Goal: Task Accomplishment & Management: Manage account settings

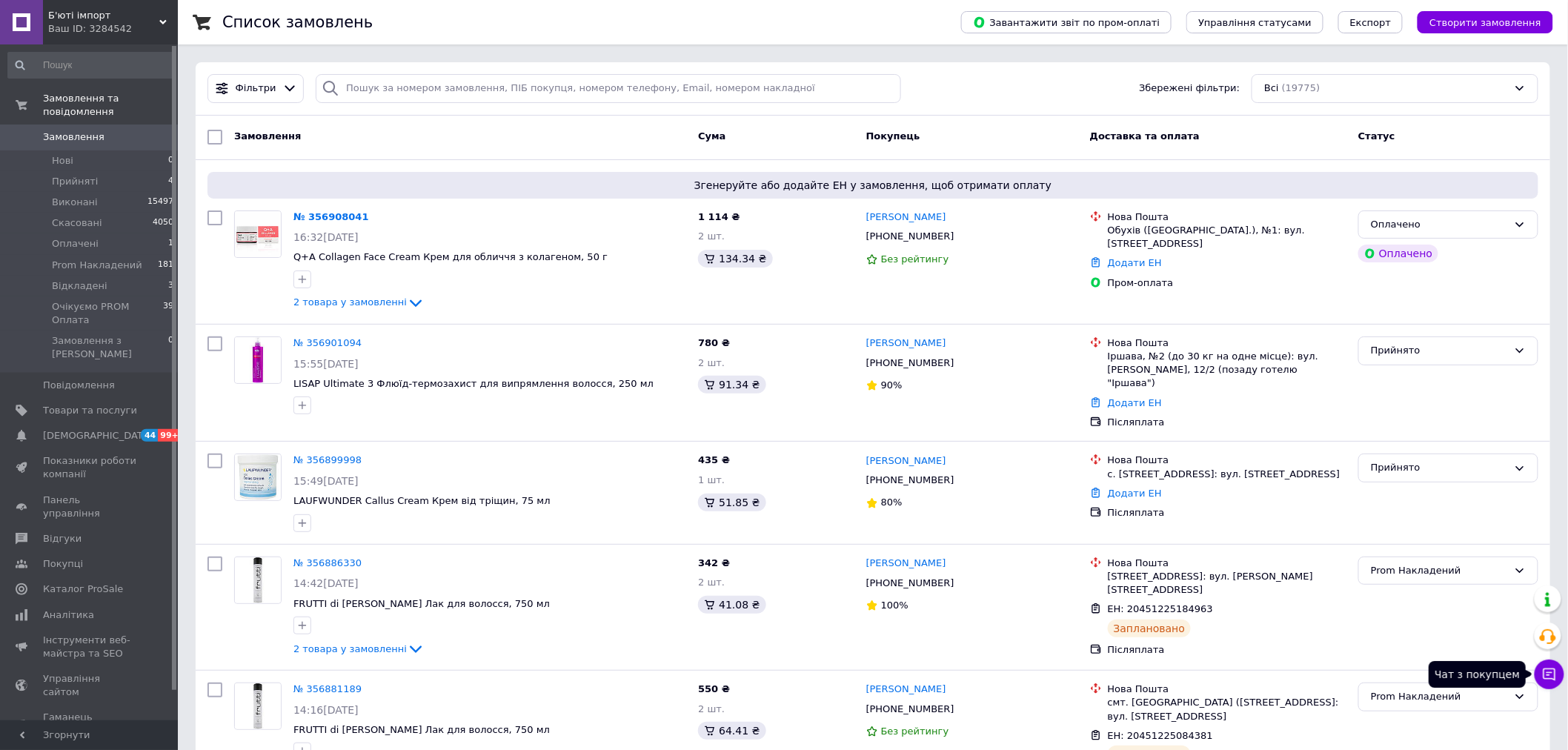
click at [1546, 669] on icon at bounding box center [1549, 675] width 13 height 13
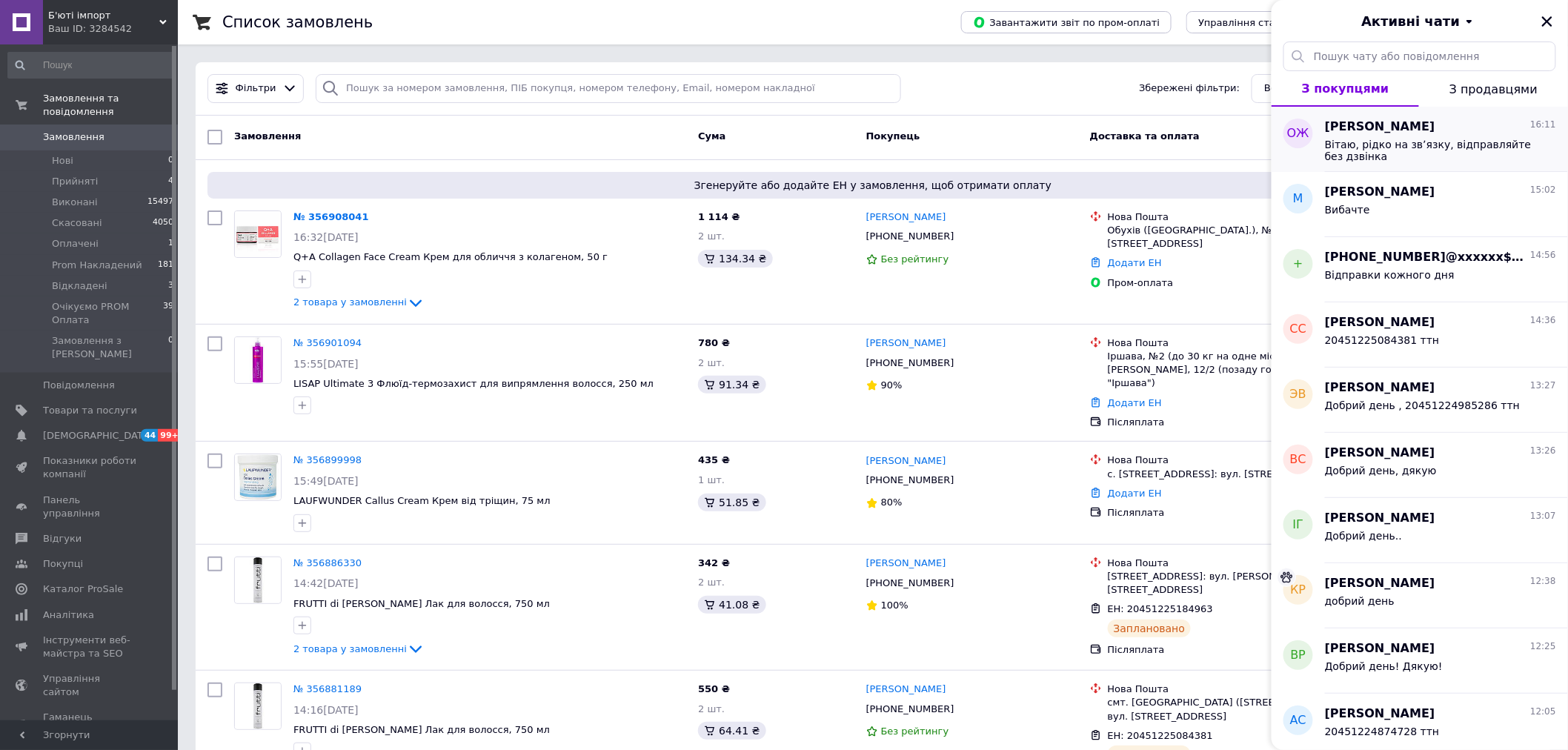
click at [1412, 151] on span "Вітаю, рідко на звʼязку, відправляйте без дзвінка" at bounding box center [1429, 150] width 211 height 23
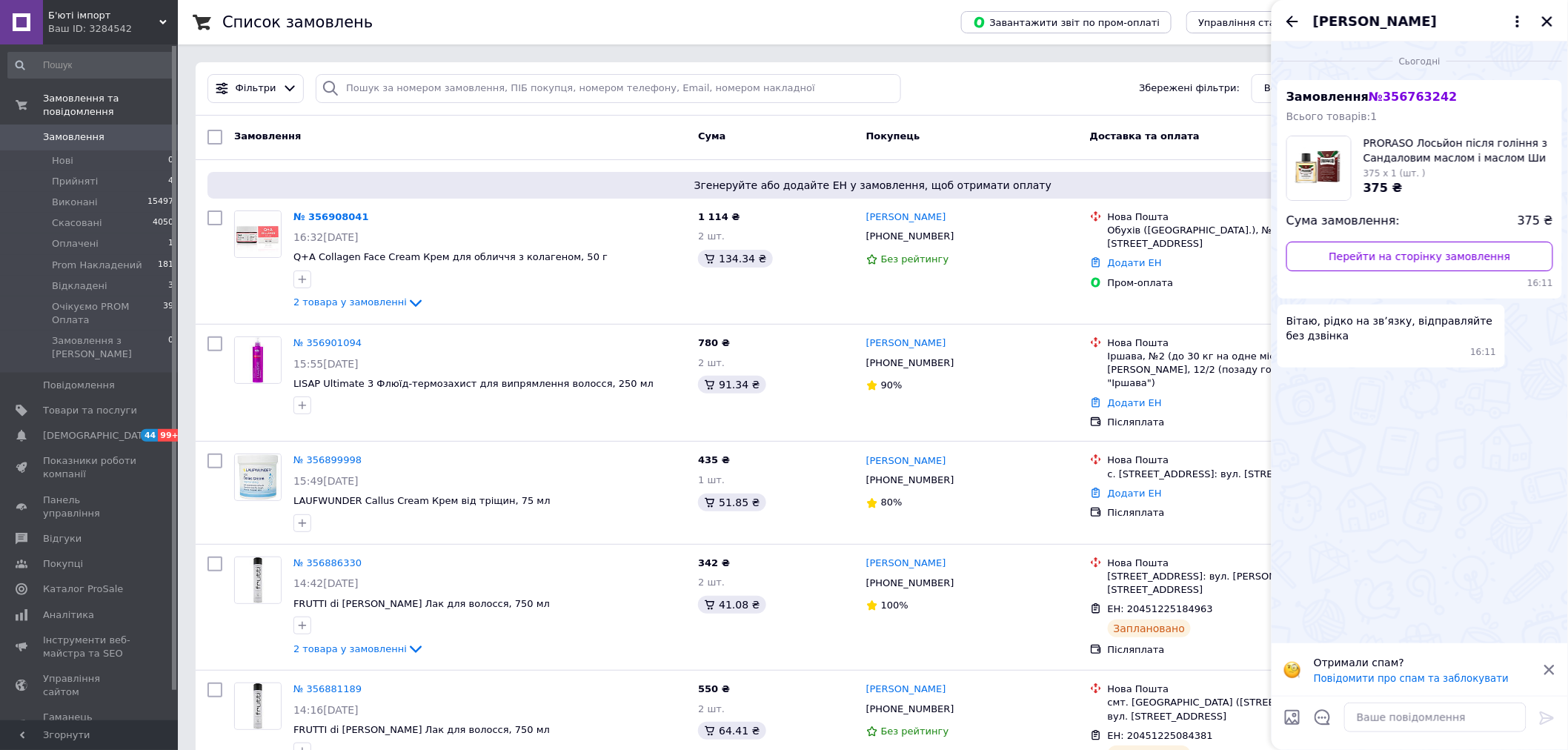
click at [1380, 417] on div "Сьогодні Замовлення № 356763242 Всього товарів: 1 PRORASO Лосьйон після гоління…" at bounding box center [1419, 342] width 296 height 602
click at [1416, 254] on link "Перейти на сторінку замовлення" at bounding box center [1420, 256] width 267 height 30
click at [1449, 715] on textarea at bounding box center [1435, 717] width 182 height 30
paste textarea "20451224756995"
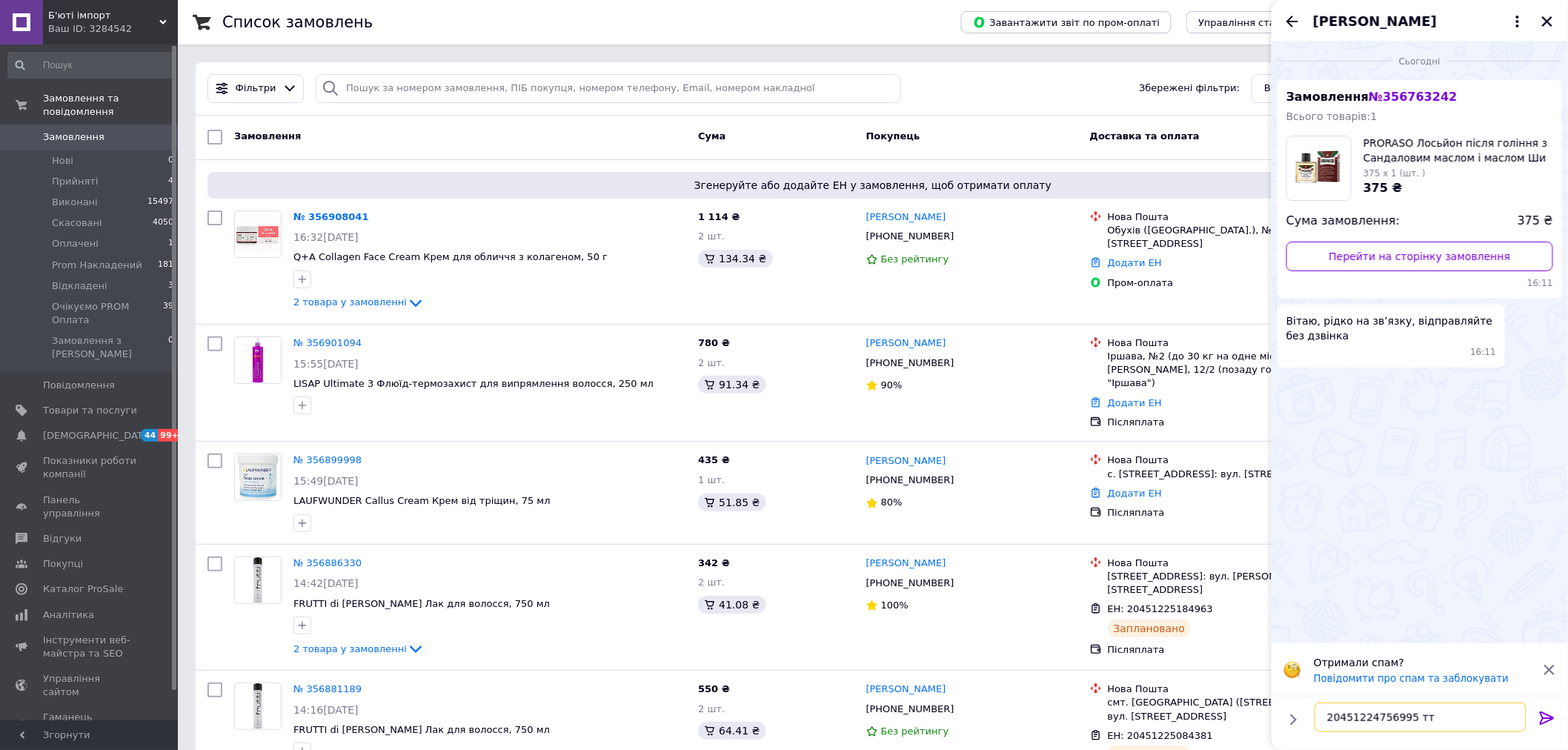
type textarea "20451224756995 ттн"
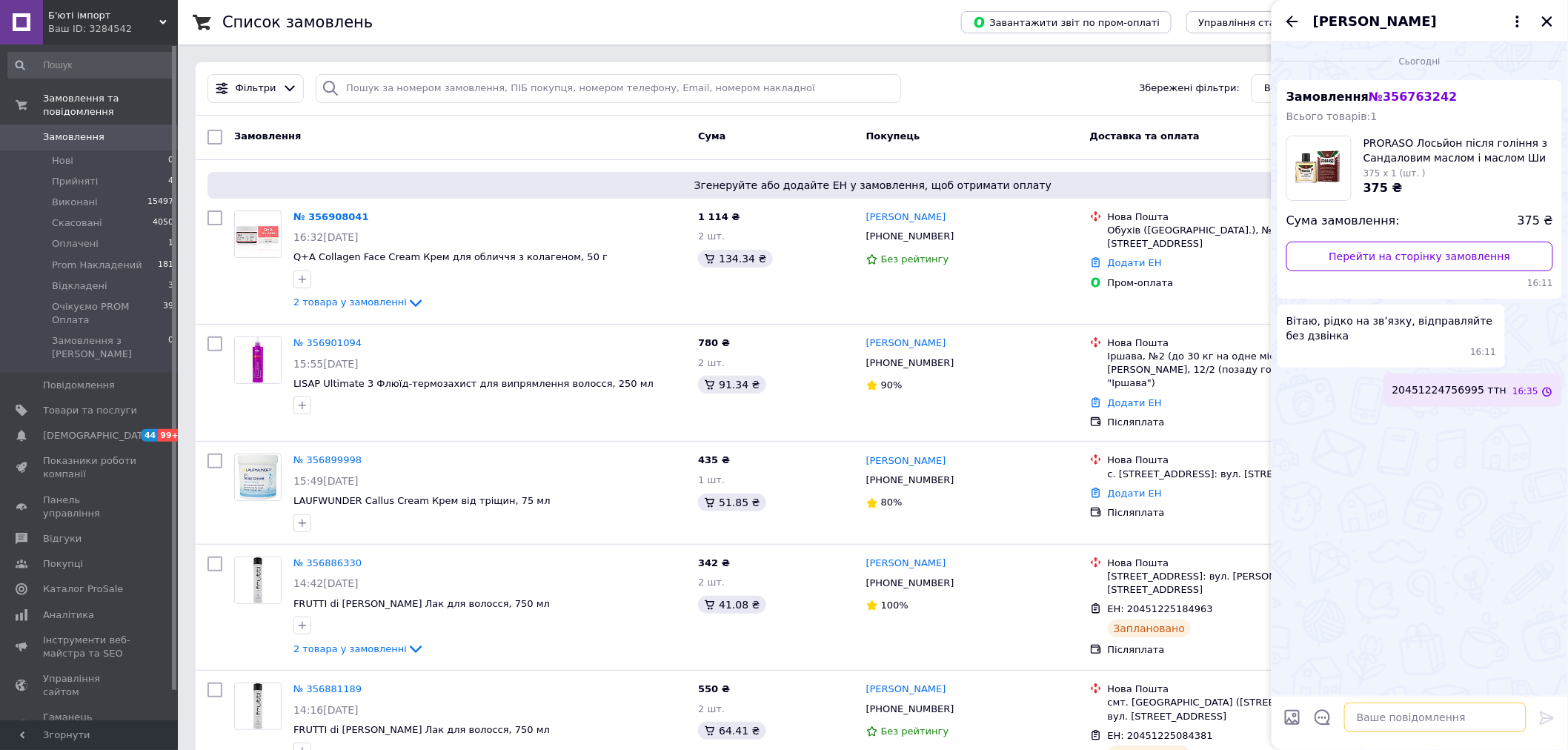
scroll to position [0, 0]
type textarea "добрий день"
type textarea "відправка сьогодні"
click at [1547, 21] on icon "Закрити" at bounding box center [1547, 21] width 10 height 10
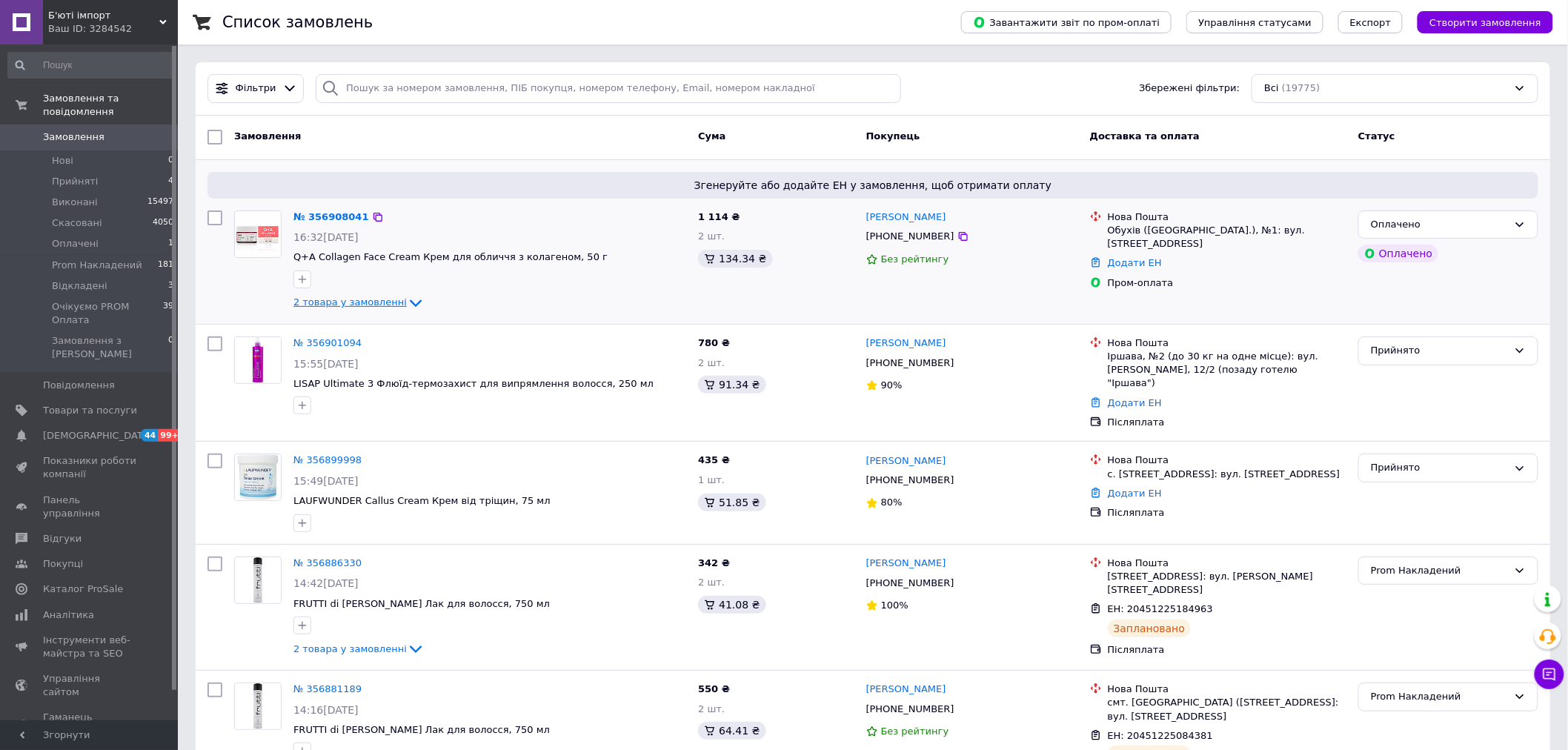
click at [308, 307] on span "2 товара у замовленні" at bounding box center [350, 302] width 114 height 11
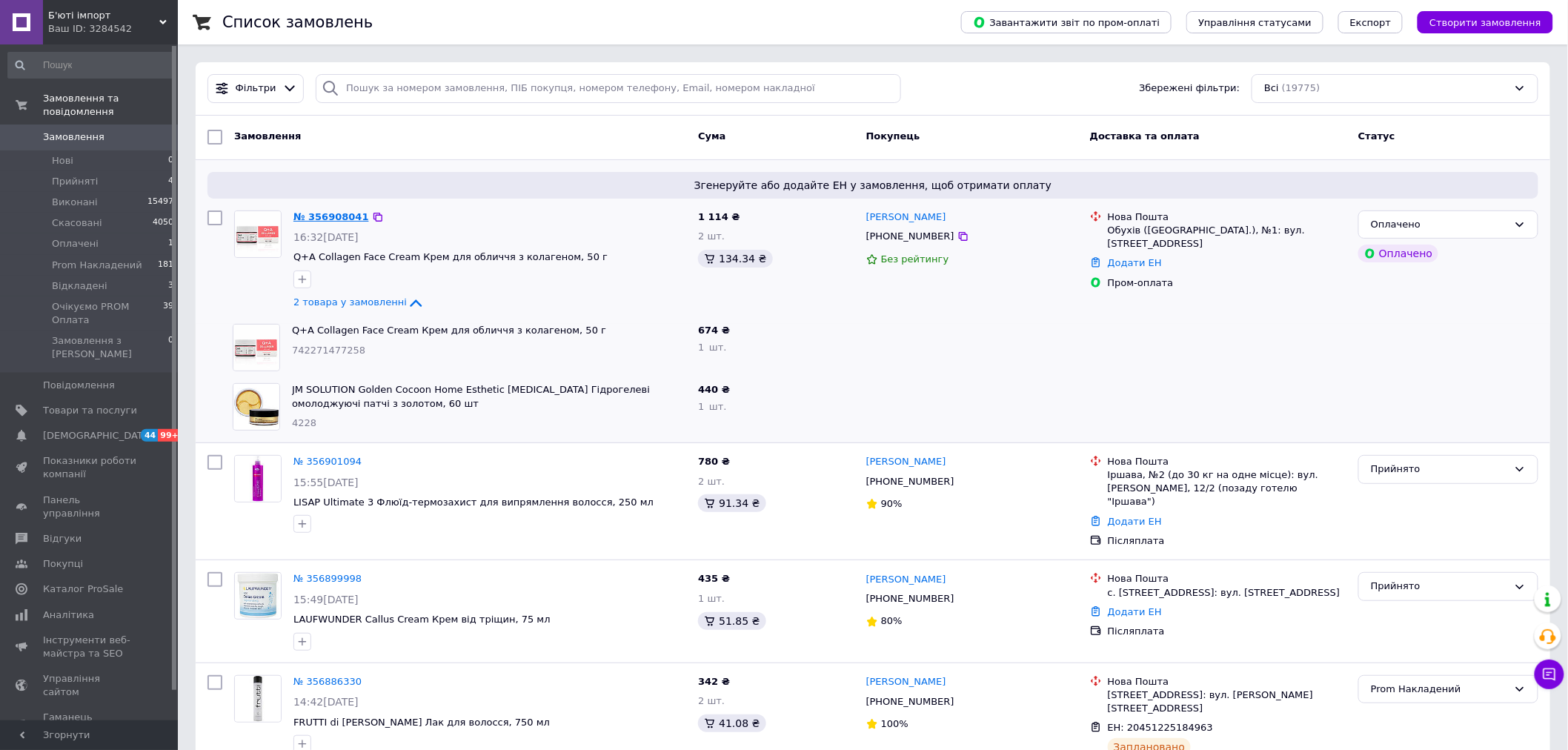
click at [305, 215] on link "№ 356908041" at bounding box center [332, 217] width 76 height 11
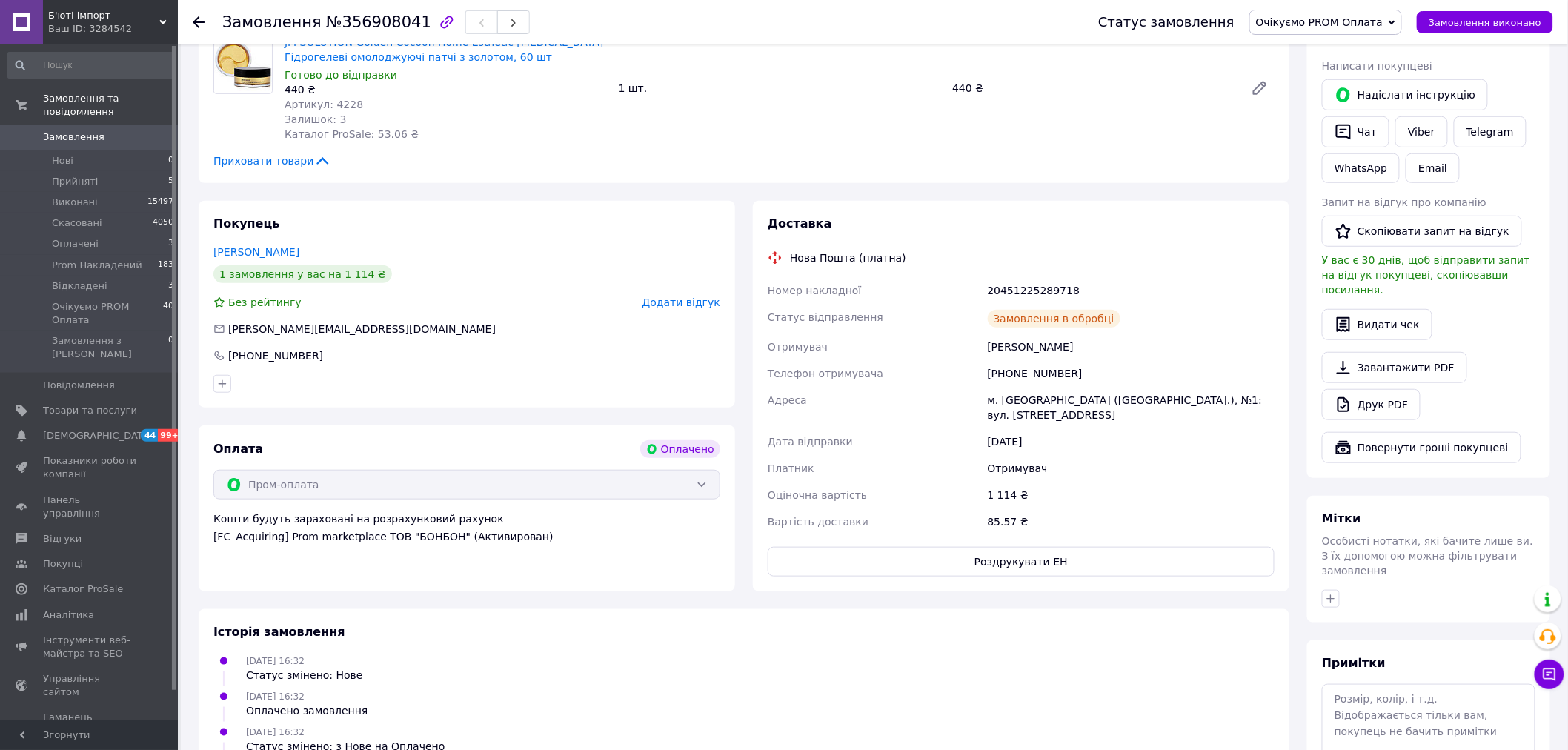
scroll to position [381, 0]
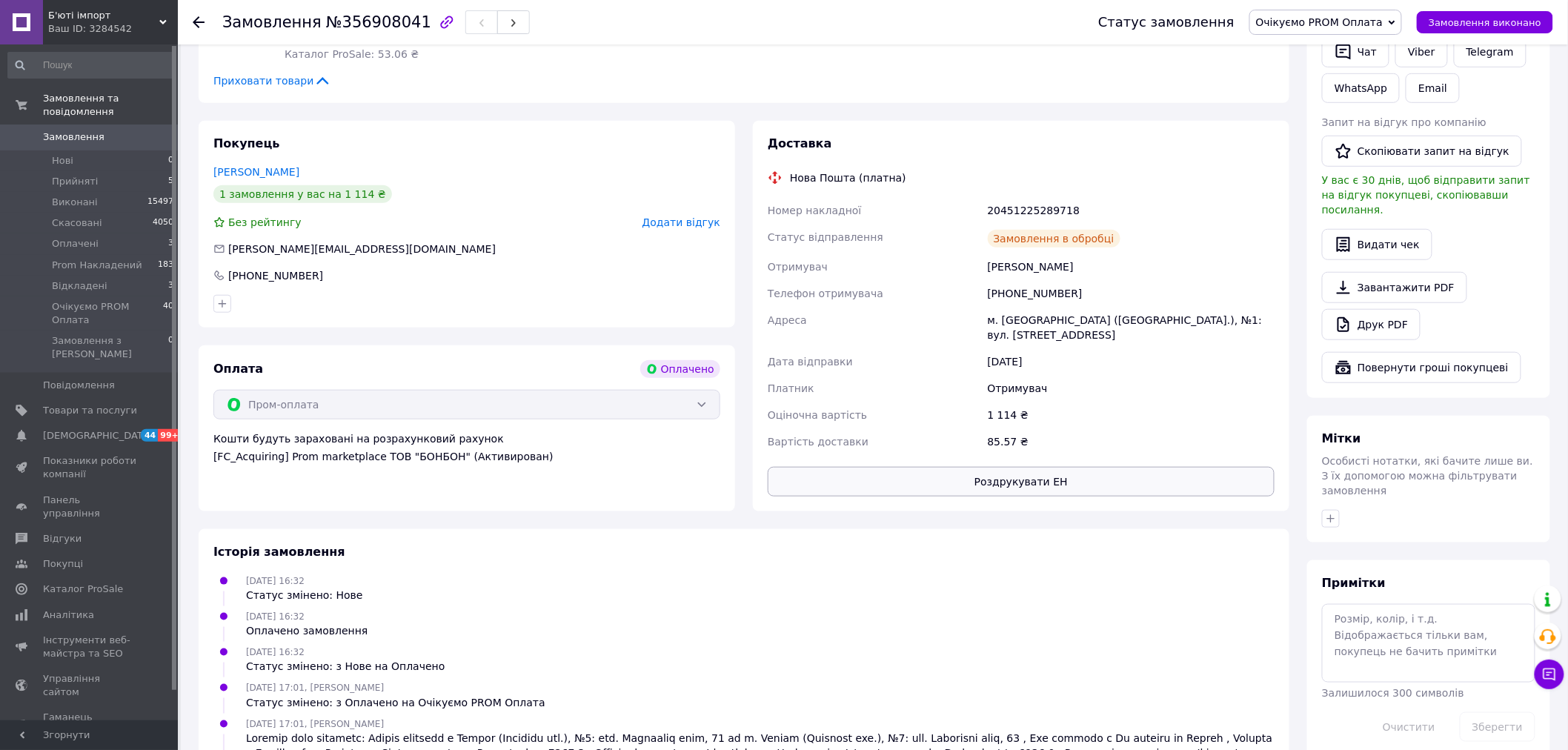
click at [1030, 467] on button "Роздрукувати ЕН" at bounding box center [1021, 481] width 507 height 30
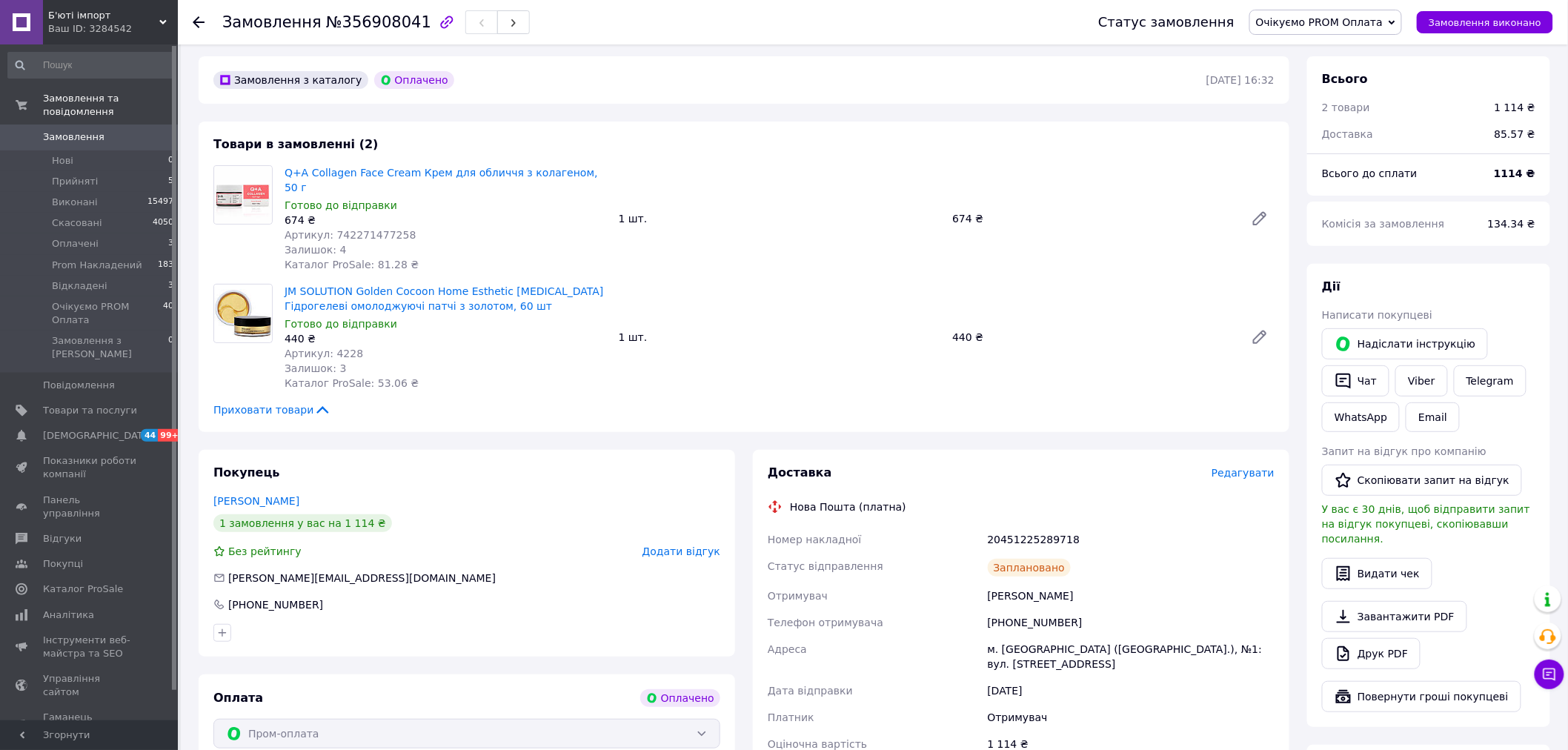
scroll to position [0, 0]
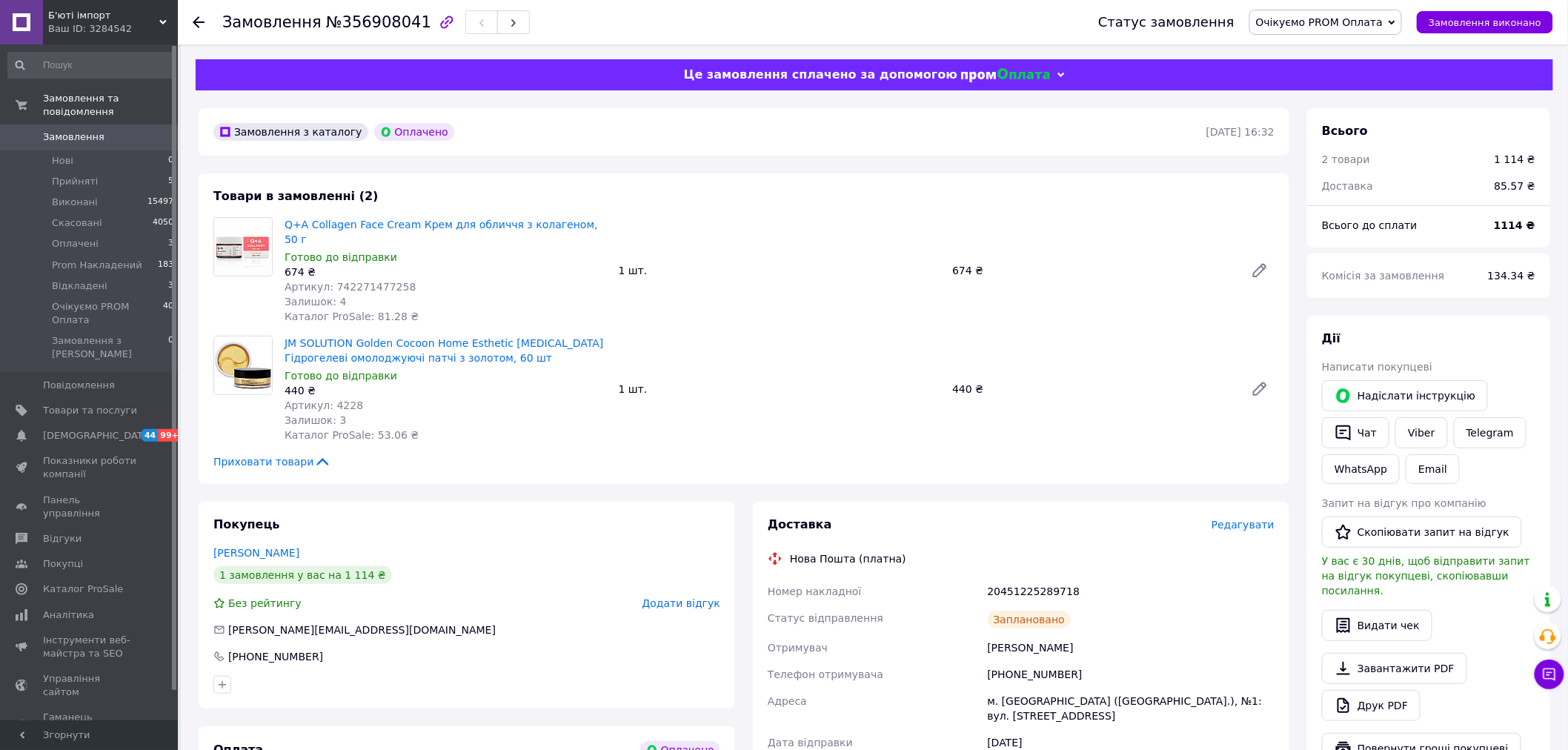
click at [194, 23] on use at bounding box center [198, 22] width 12 height 12
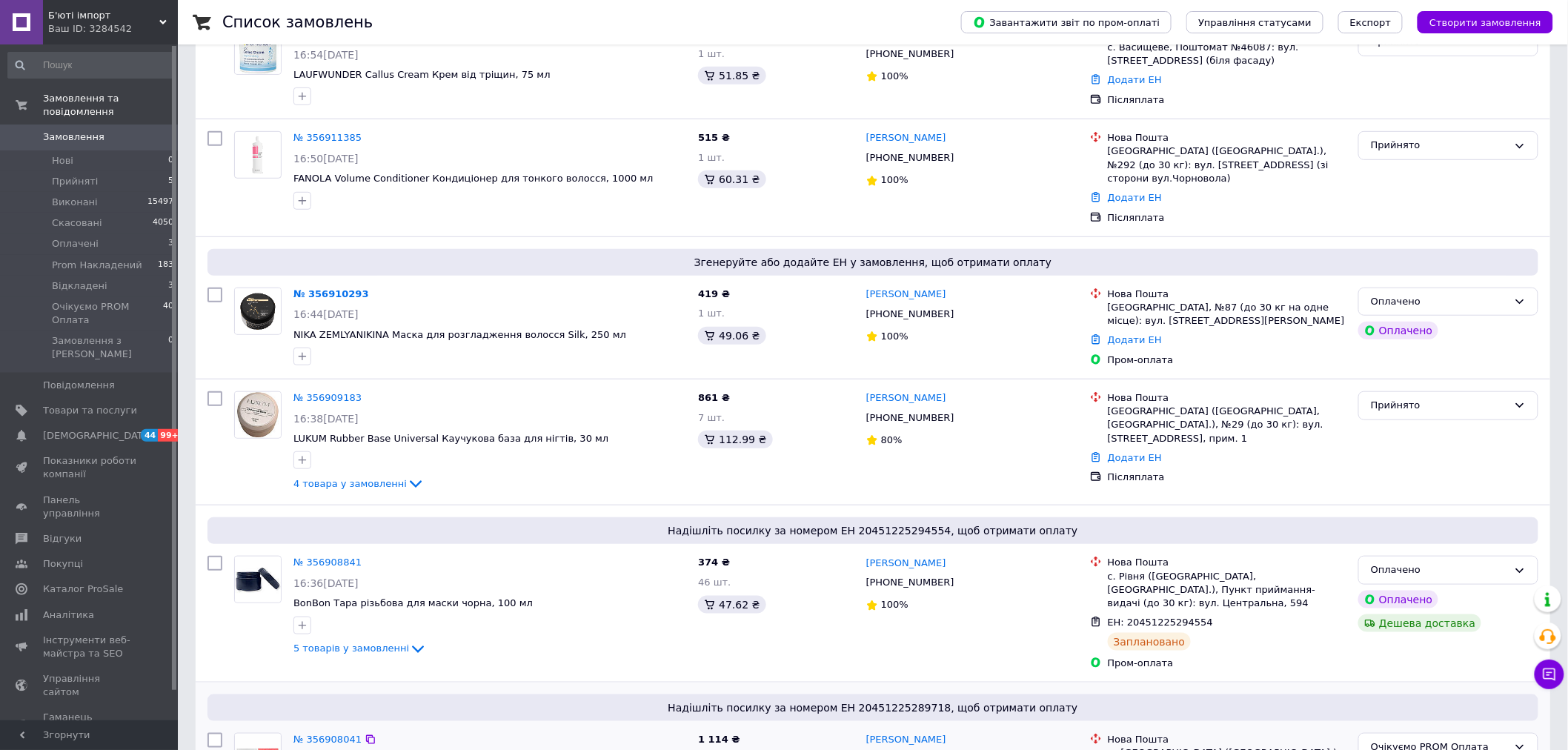
scroll to position [494, 0]
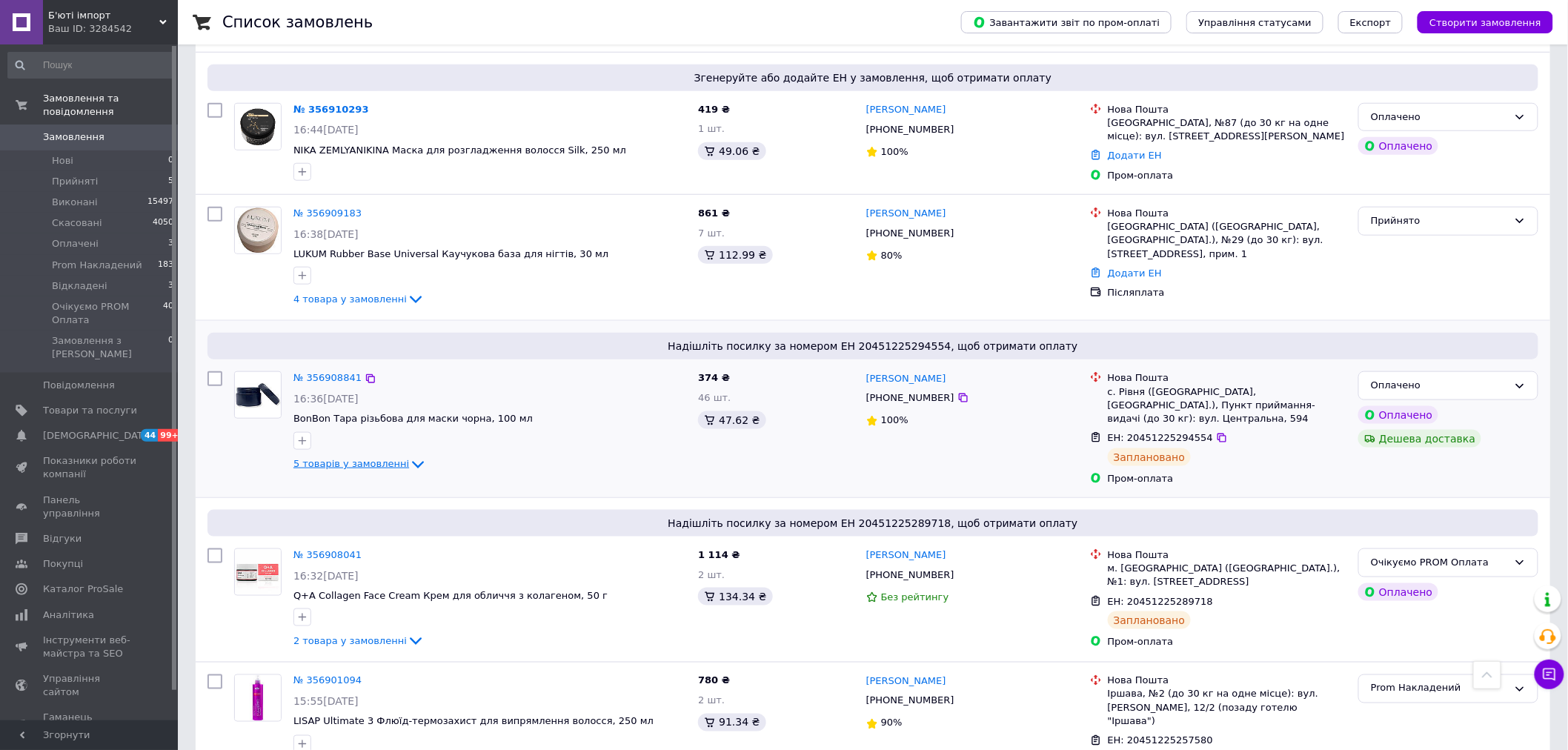
click at [381, 458] on span "5 товарів у замовленні" at bounding box center [351, 464] width 115 height 11
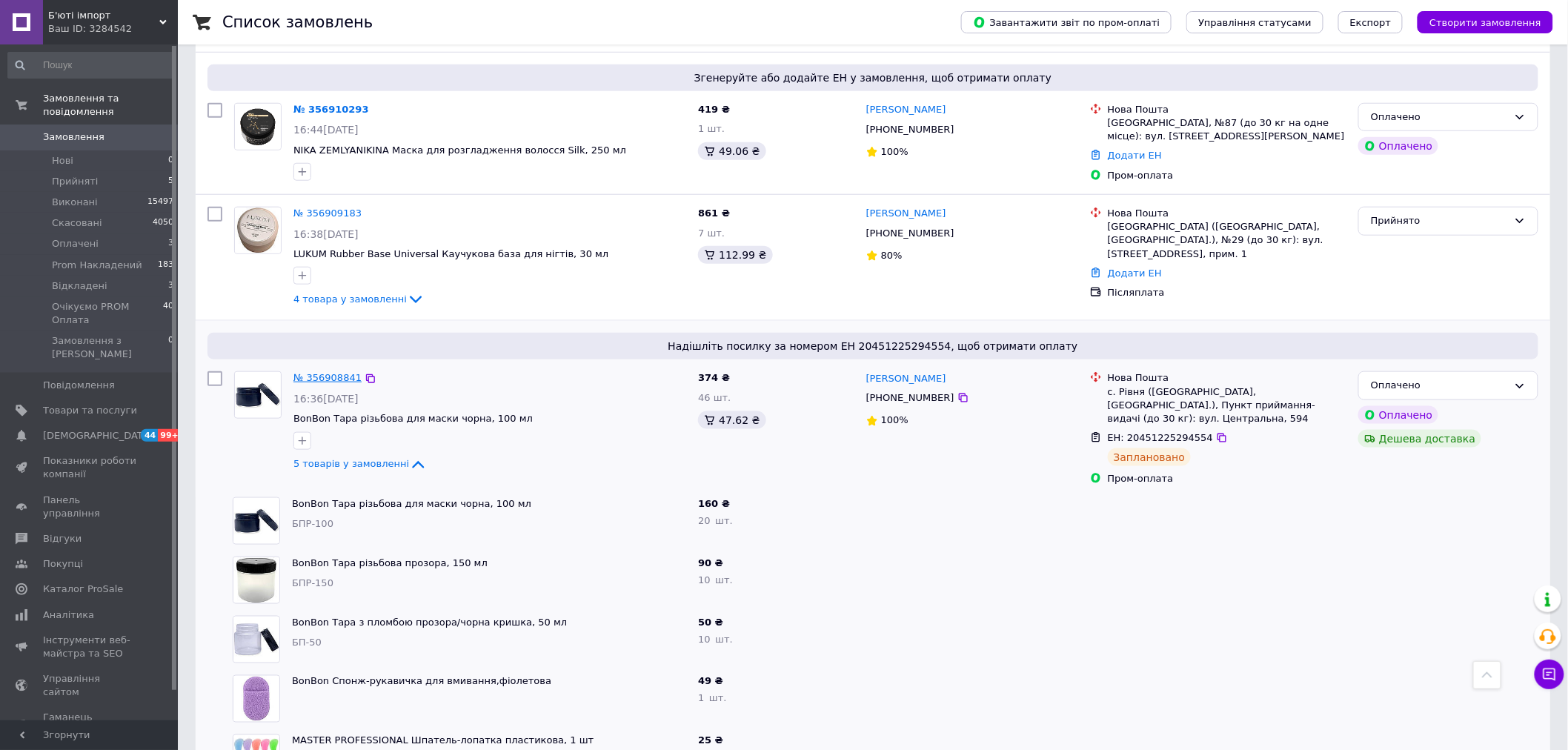
click at [336, 372] on link "№ 356908841" at bounding box center [327, 377] width 69 height 11
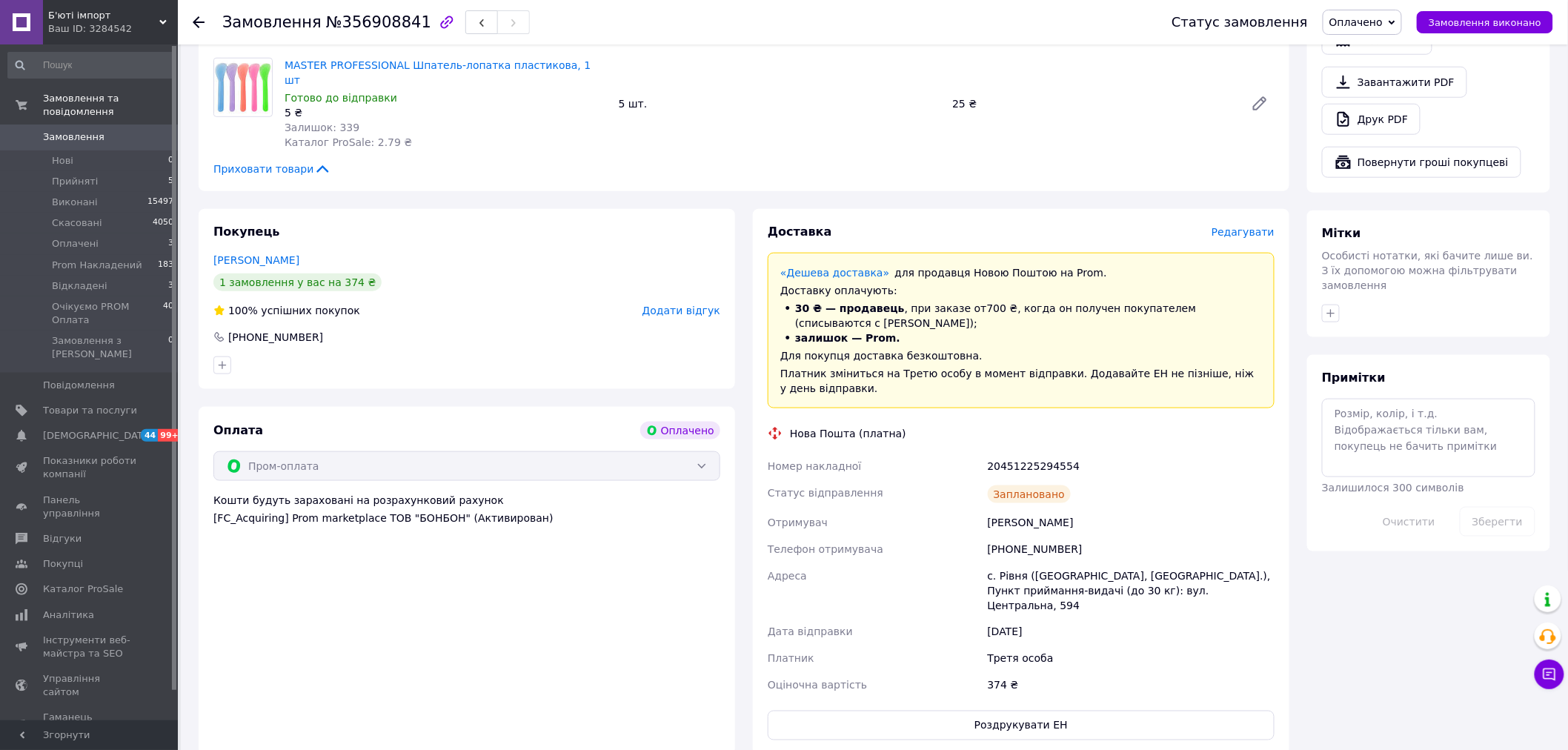
scroll to position [741, 0]
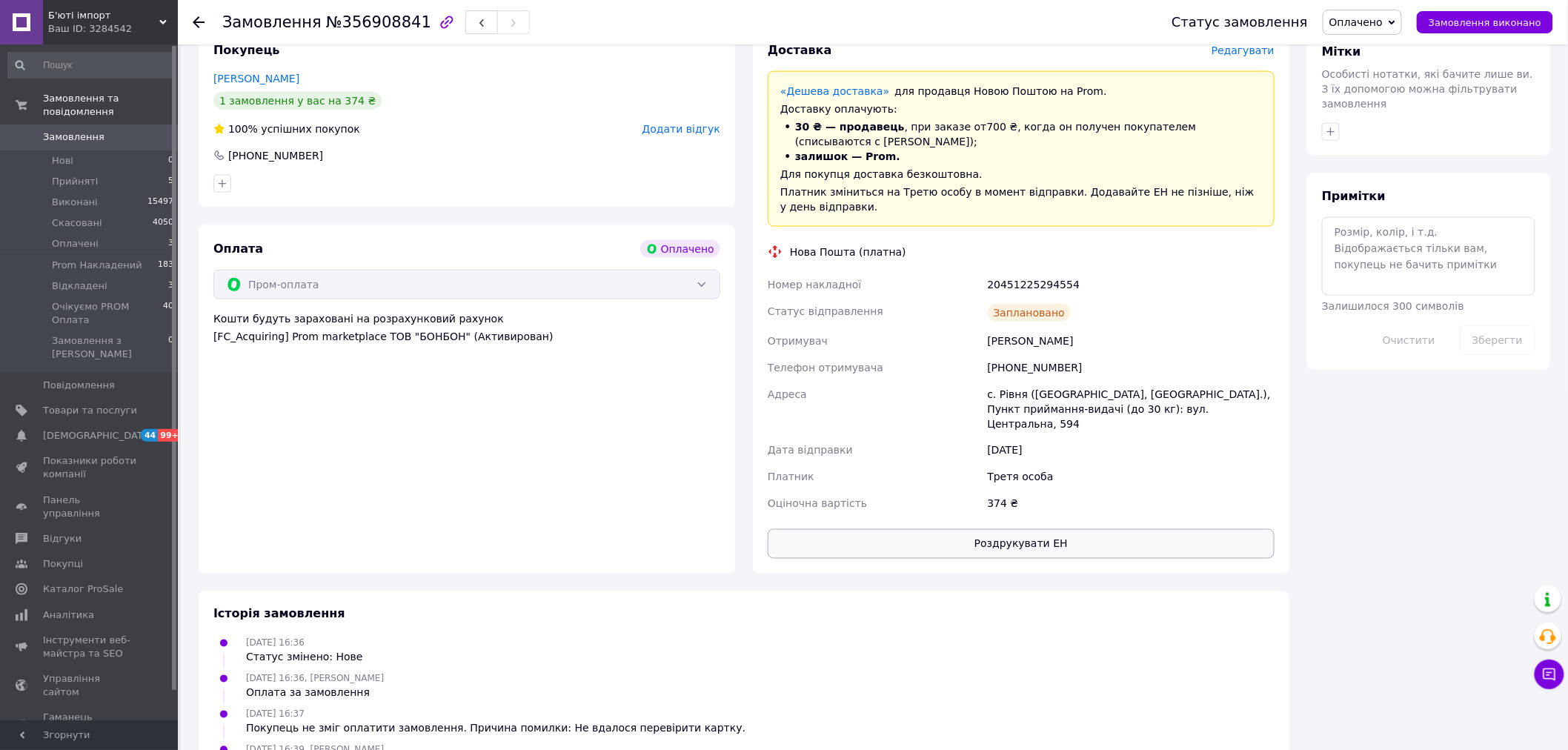
click at [1013, 529] on button "Роздрукувати ЕН" at bounding box center [1021, 544] width 507 height 30
click at [1013, 271] on div "20451225294554" at bounding box center [1131, 284] width 293 height 27
copy div "20451225294554"
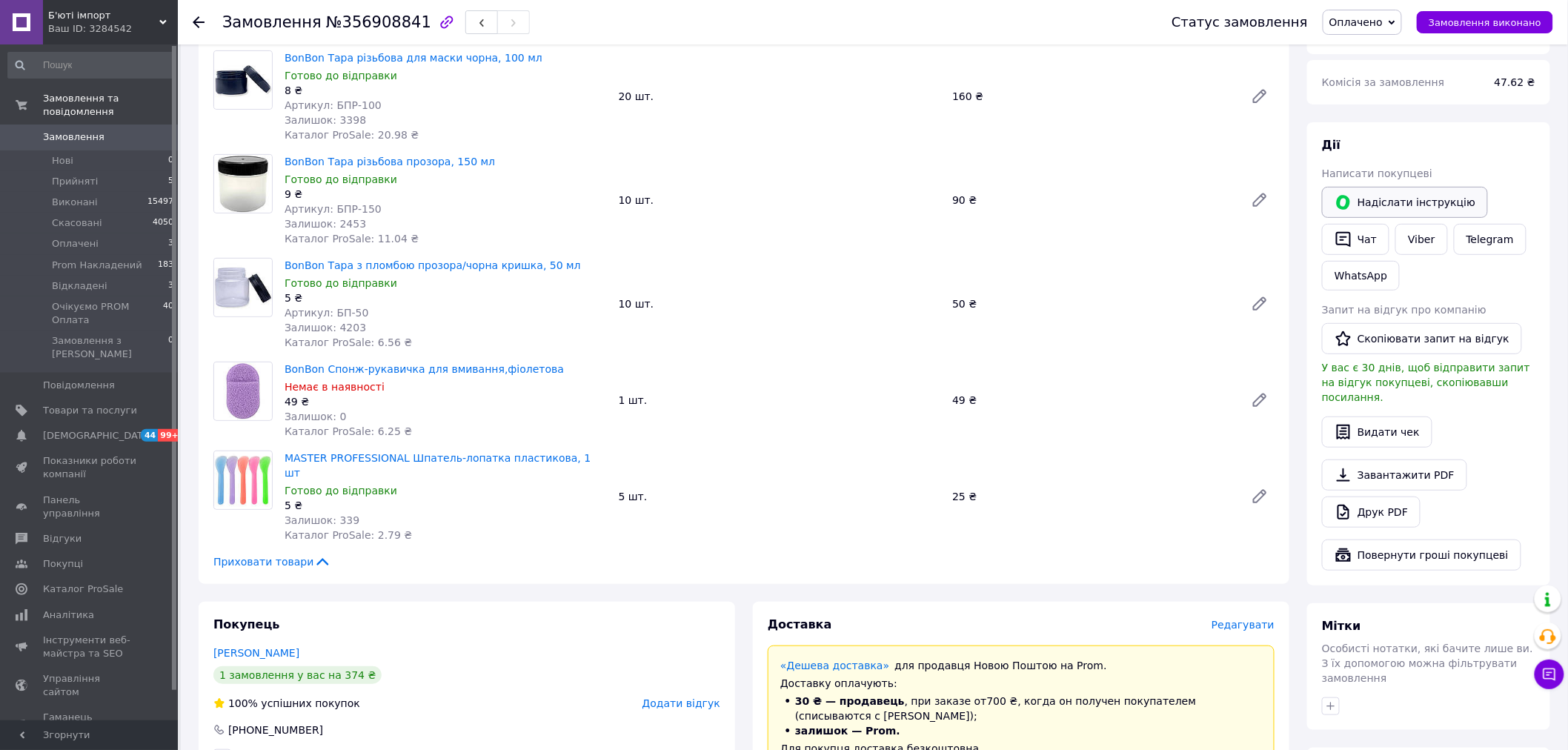
scroll to position [165, 0]
click at [1358, 235] on button "Чат" at bounding box center [1356, 241] width 68 height 31
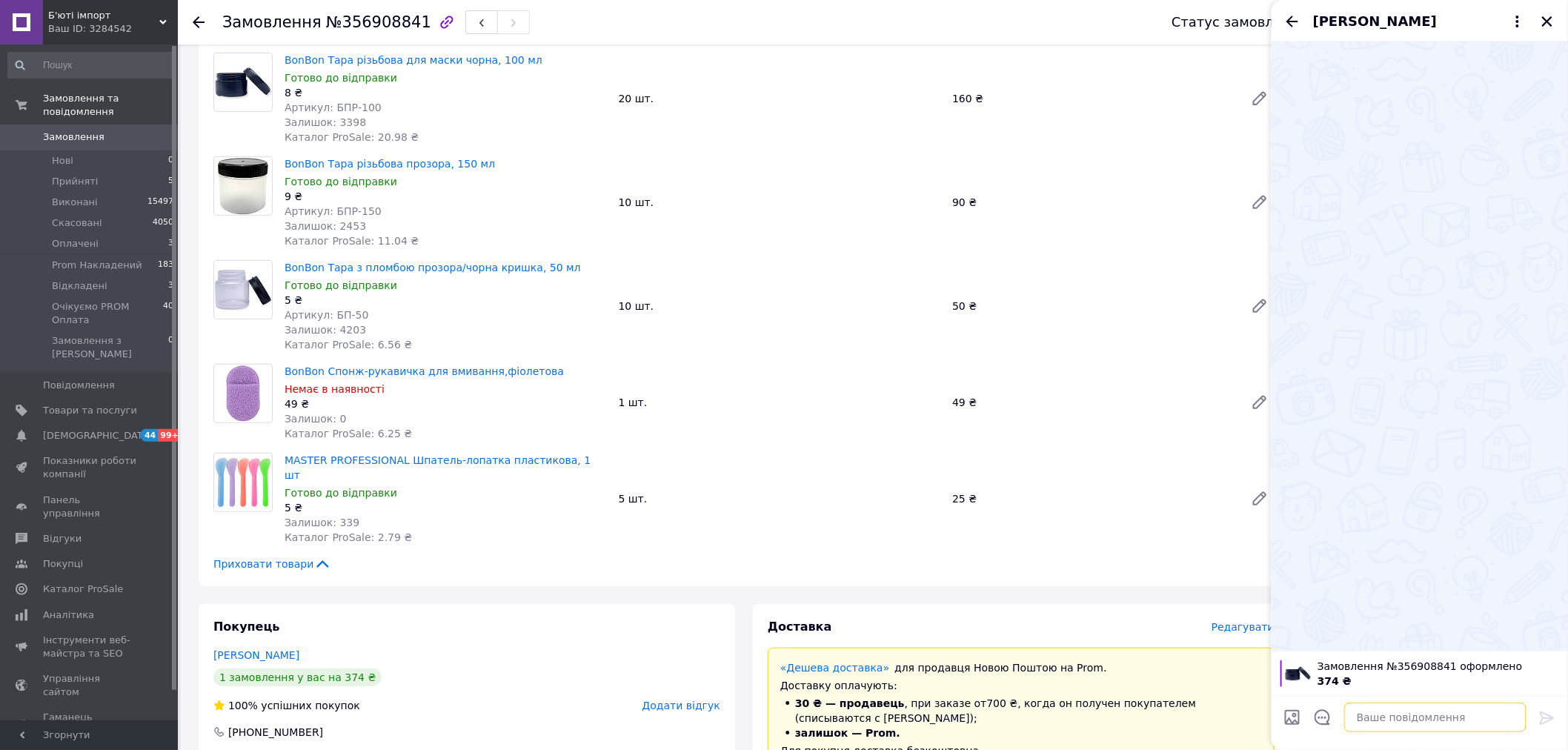
click at [1395, 706] on textarea at bounding box center [1435, 717] width 182 height 30
paste textarea "20451225294554"
type textarea "Добрий день, 20451225294554 ттн"
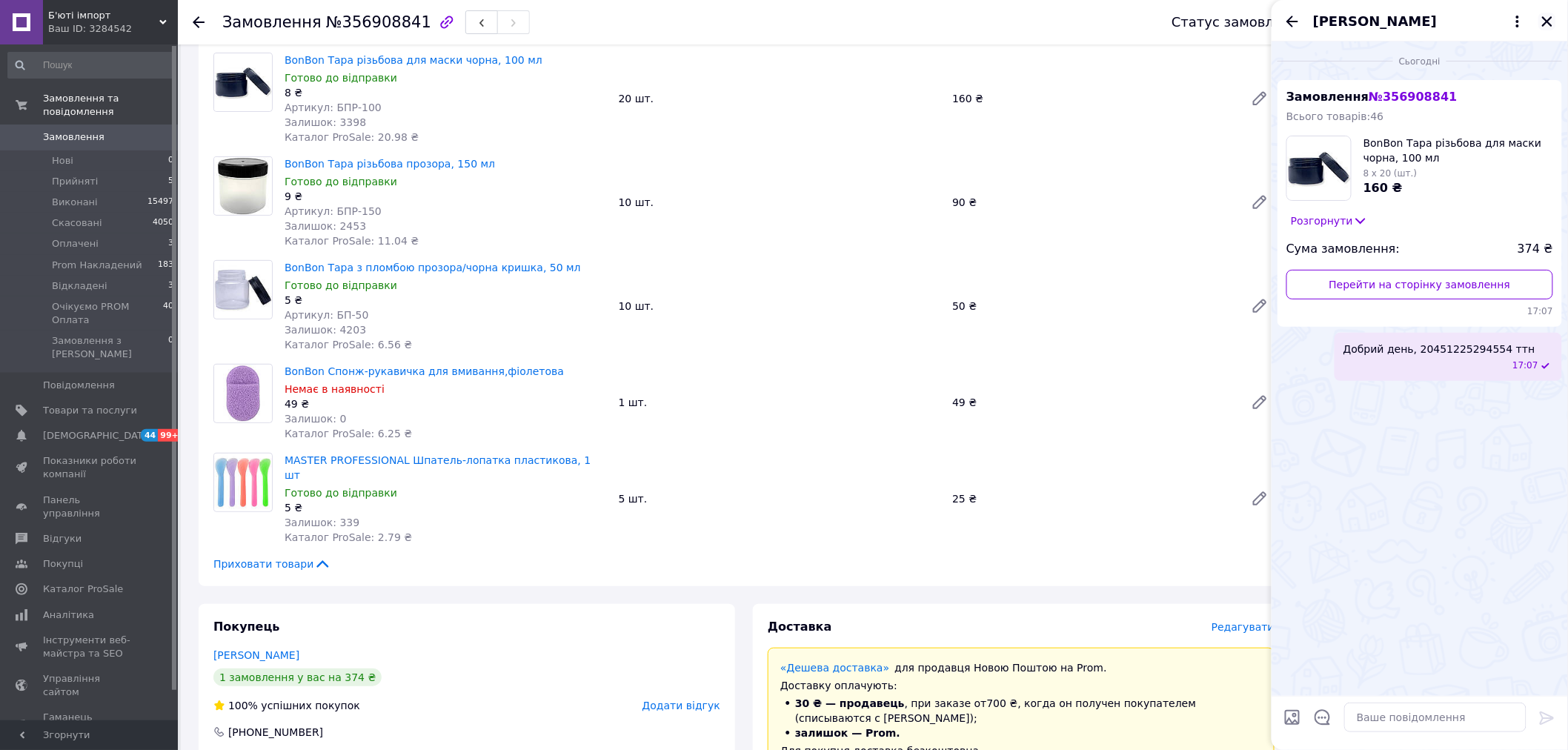
click at [1547, 17] on icon "Закрити" at bounding box center [1547, 21] width 14 height 14
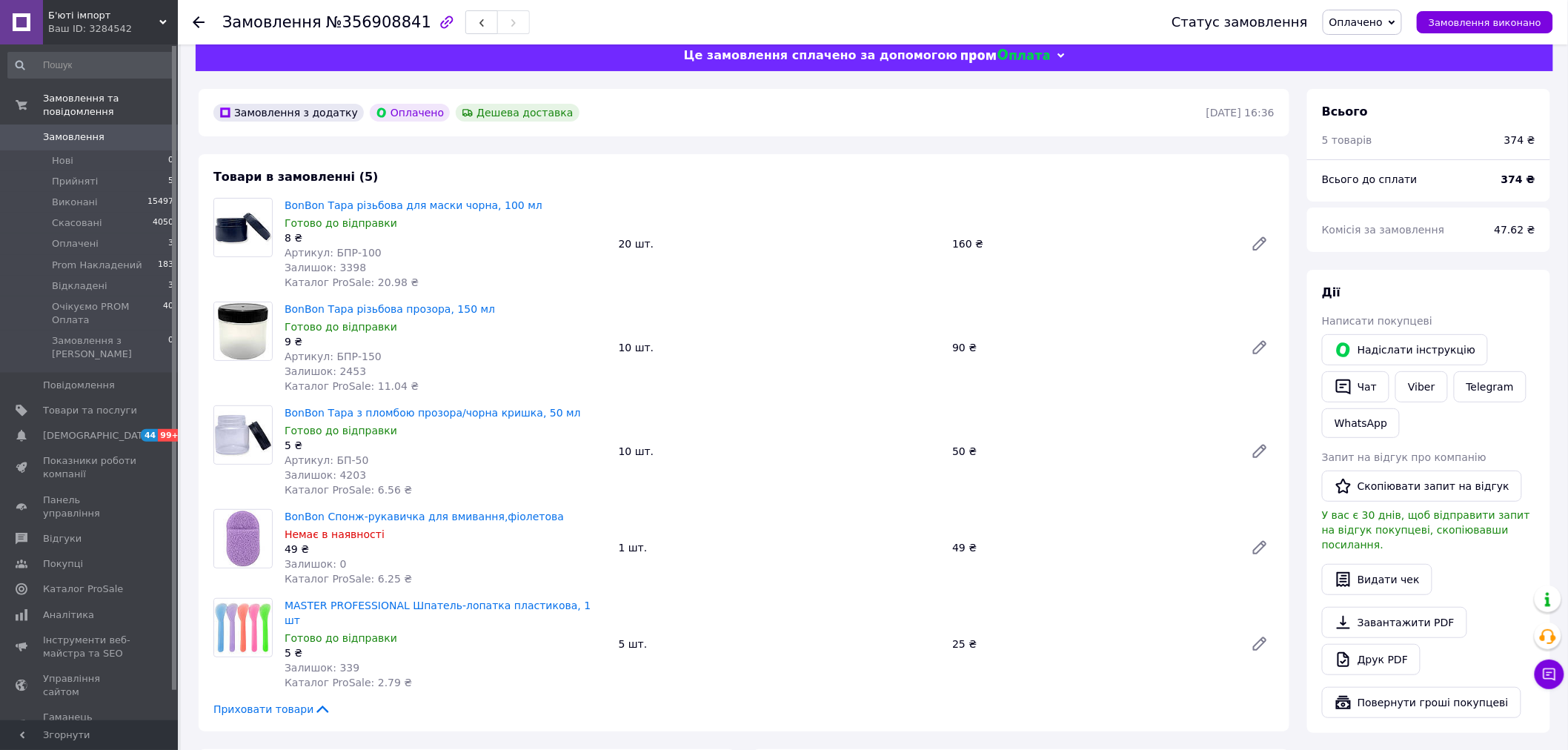
scroll to position [0, 0]
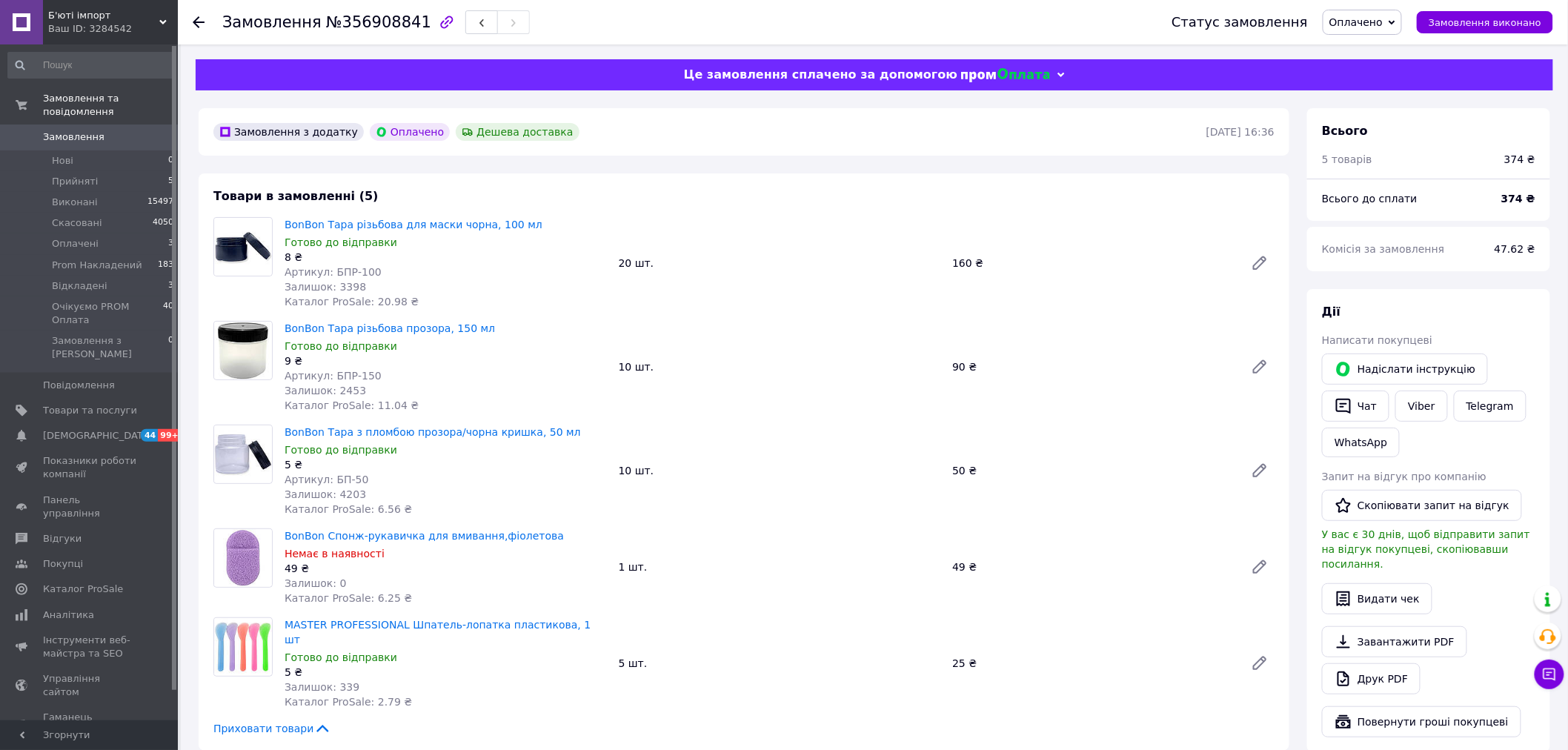
click at [190, 17] on div "Замовлення №356908841 Статус замовлення Оплачено Прийнято Виконано Скасовано Pr…" at bounding box center [872, 22] width 1390 height 44
click at [198, 19] on icon at bounding box center [198, 22] width 12 height 12
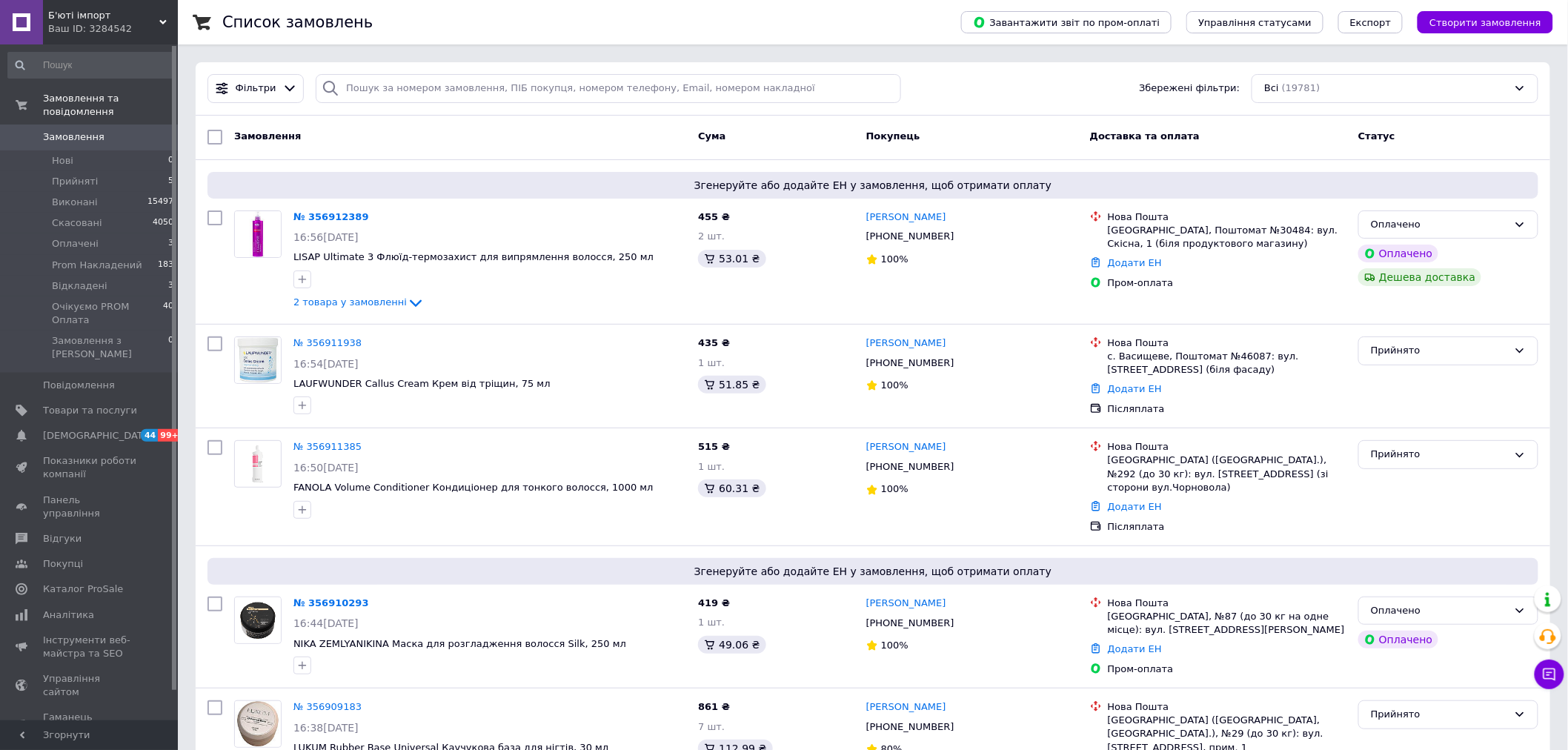
click at [195, 16] on use at bounding box center [202, 21] width 19 height 15
click at [316, 597] on link "№ 356910293" at bounding box center [332, 602] width 76 height 11
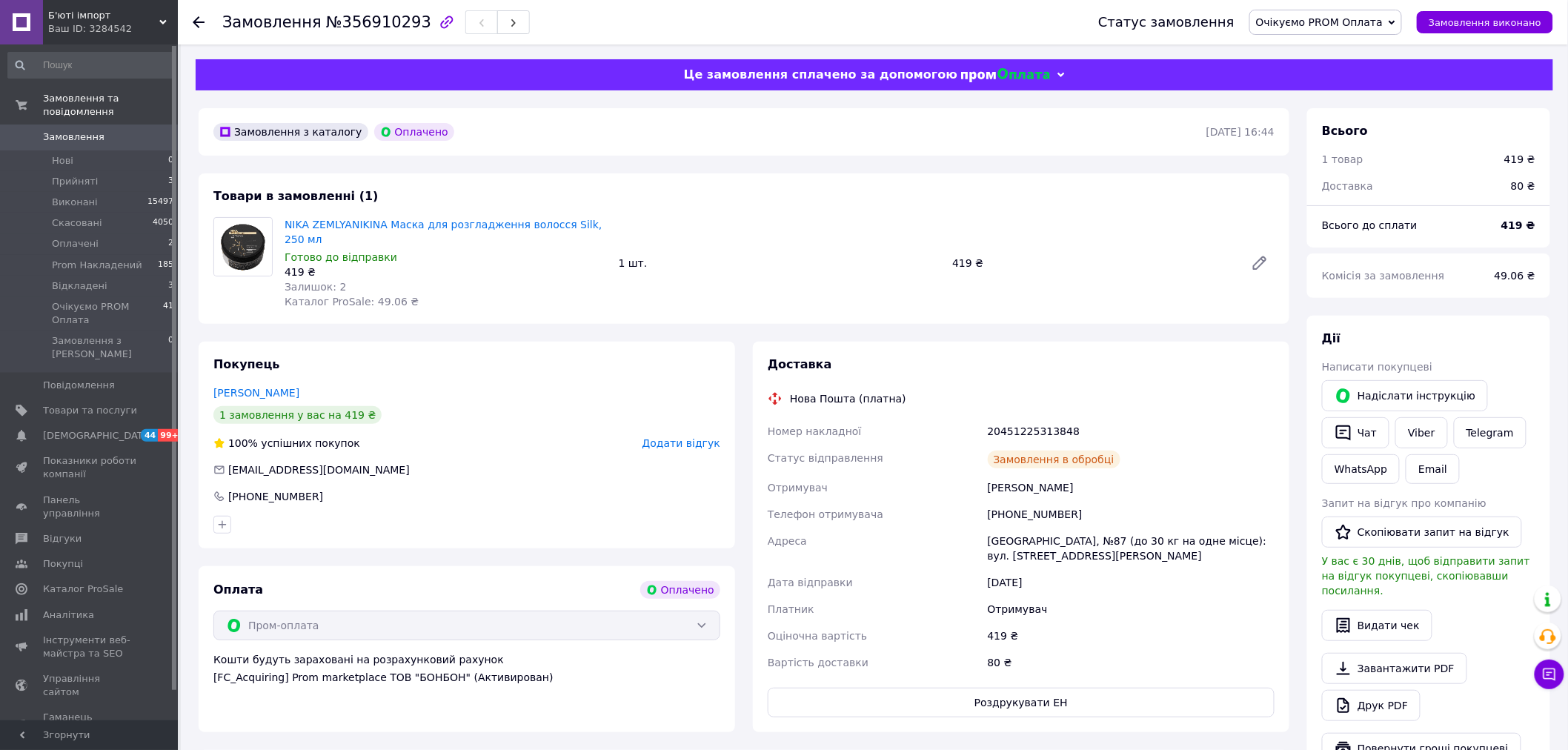
scroll to position [165, 0]
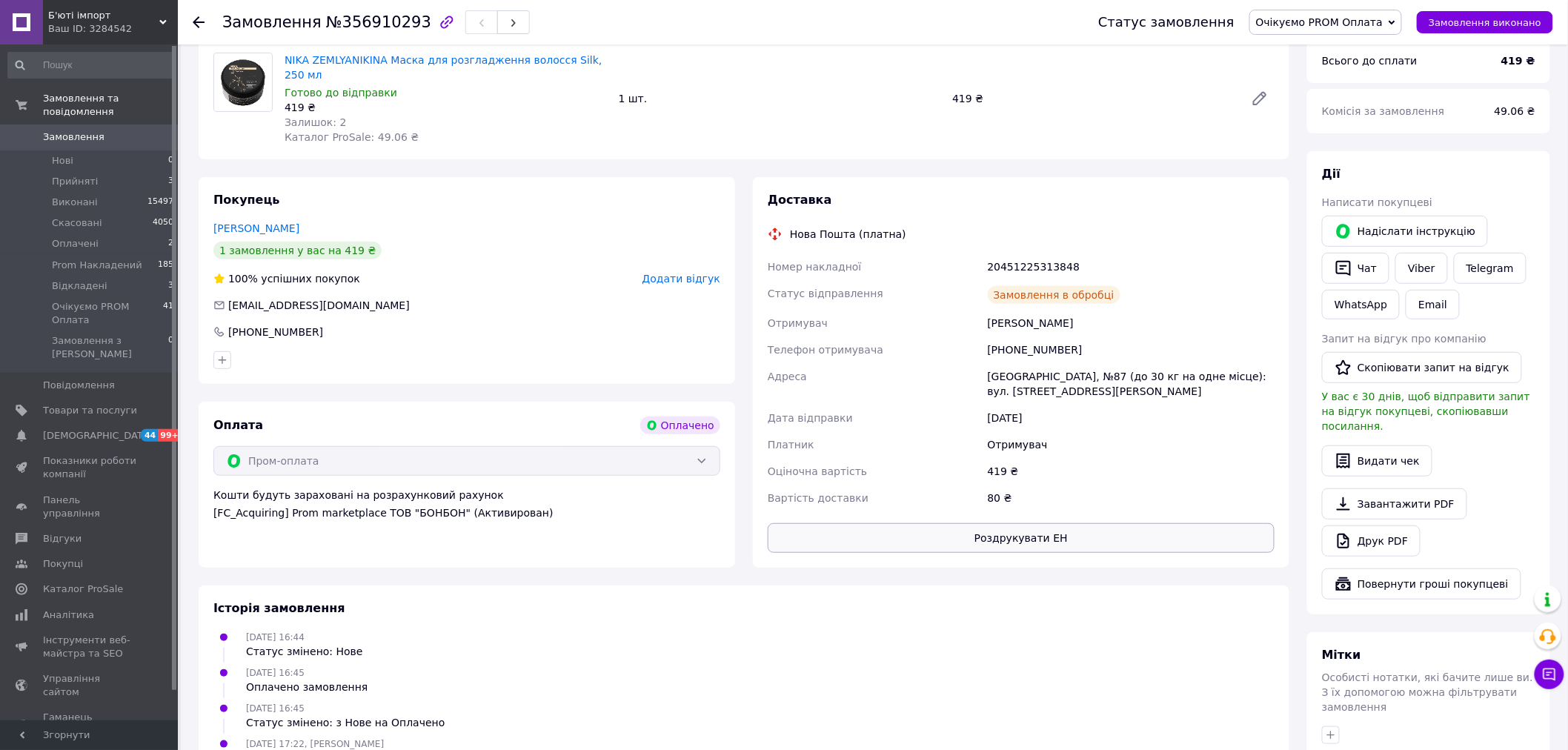
click at [1020, 523] on button "Роздрукувати ЕН" at bounding box center [1021, 537] width 507 height 30
click at [204, 19] on icon at bounding box center [198, 22] width 12 height 12
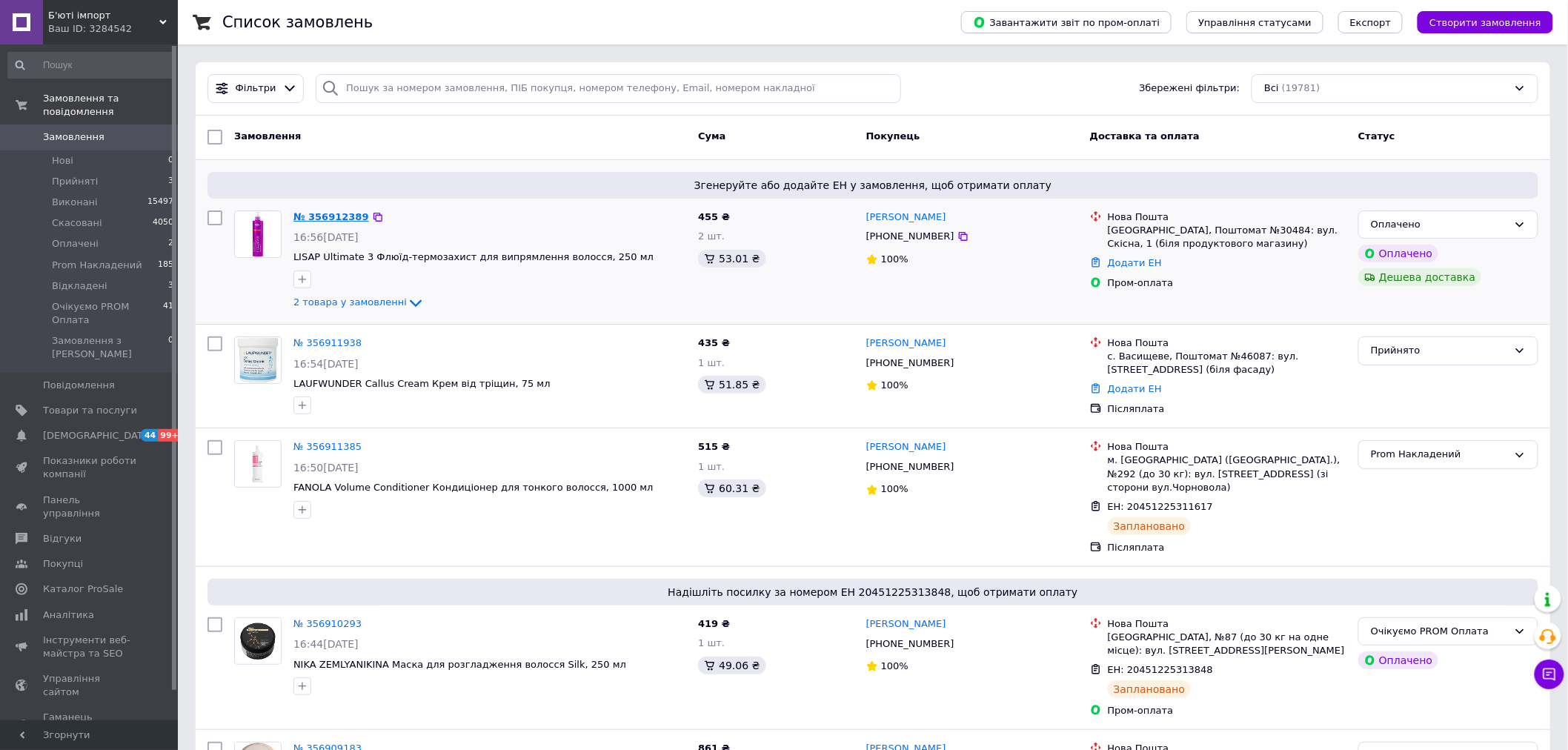
click at [313, 219] on link "№ 356912389" at bounding box center [332, 217] width 76 height 11
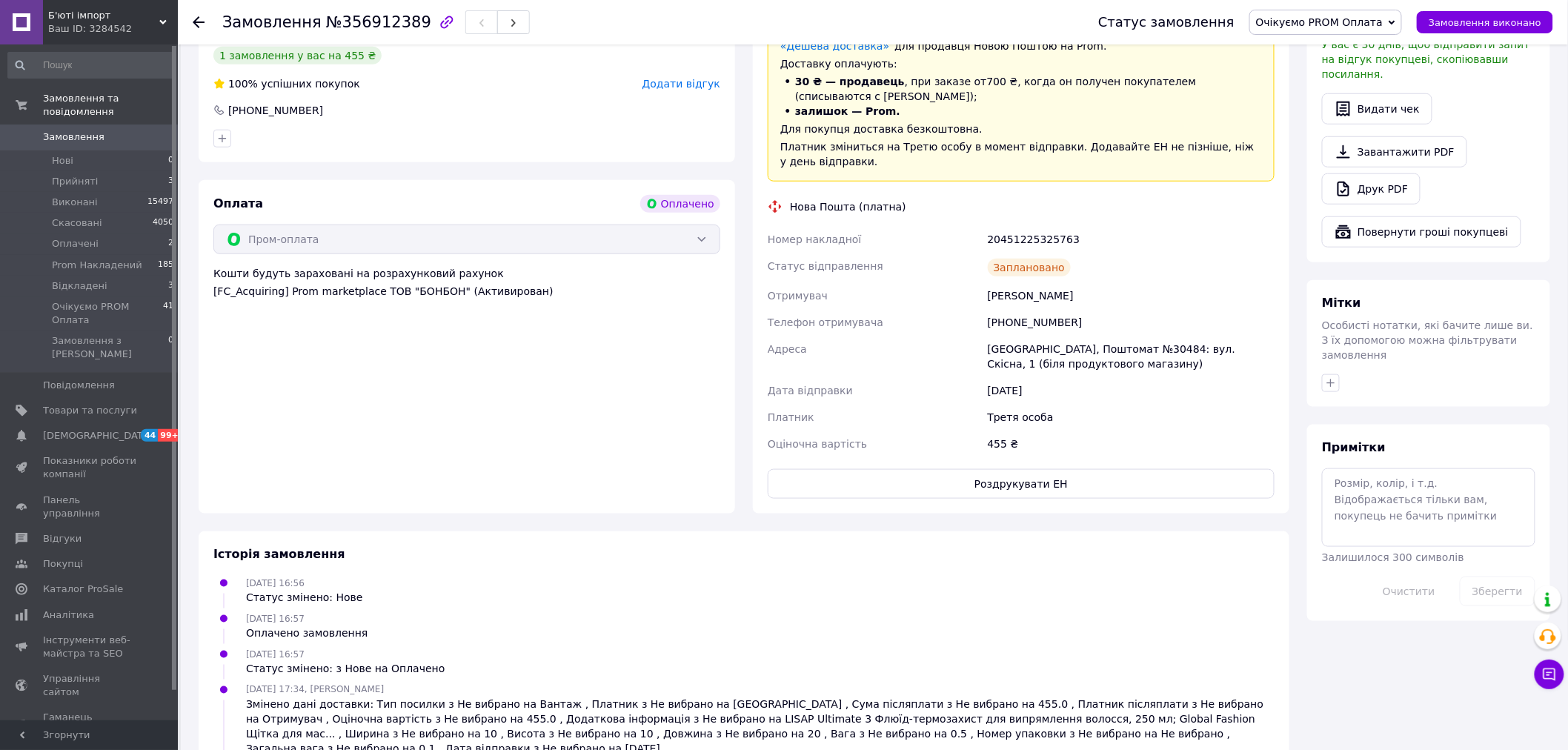
scroll to position [494, 0]
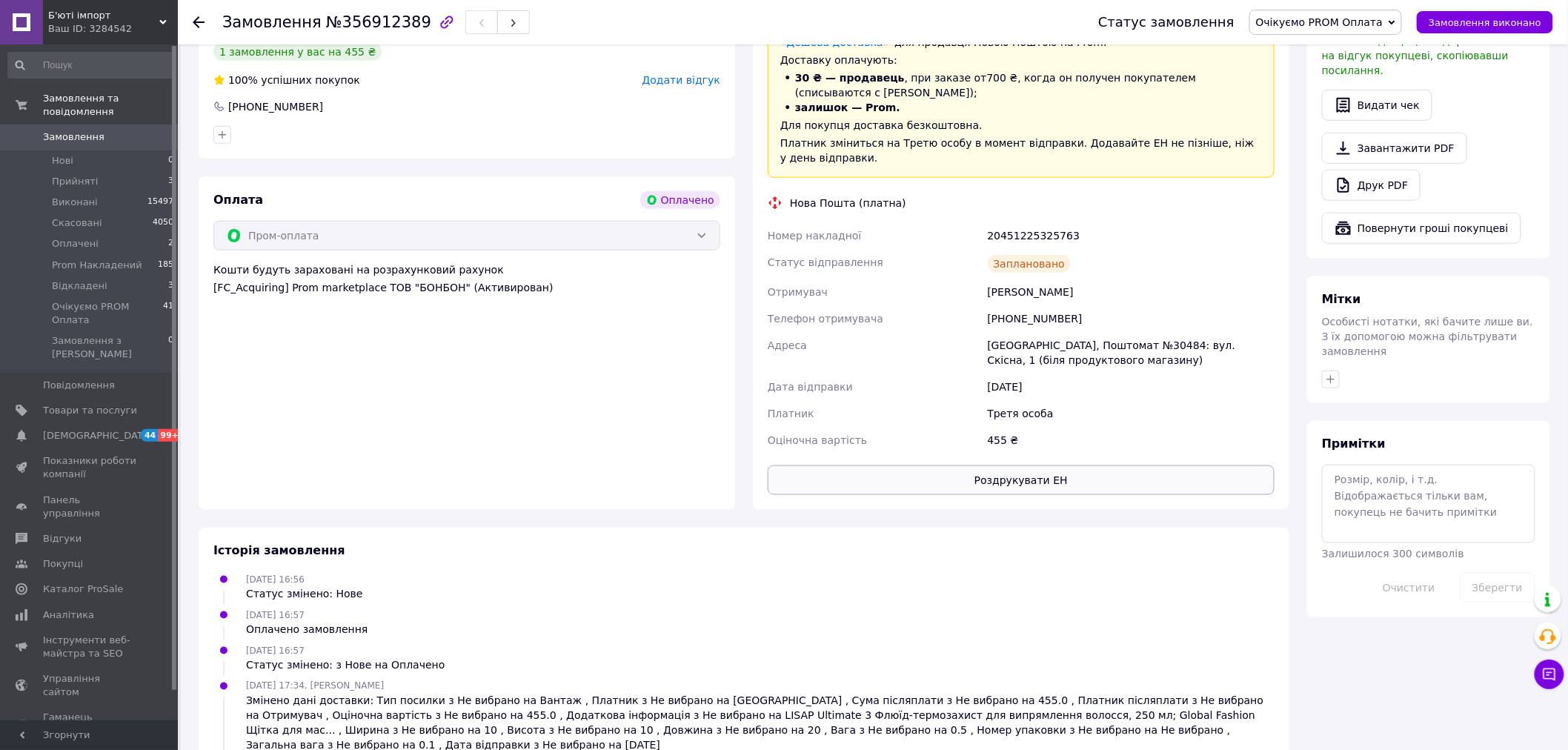
click at [1116, 465] on button "Роздрукувати ЕН" at bounding box center [1021, 480] width 507 height 30
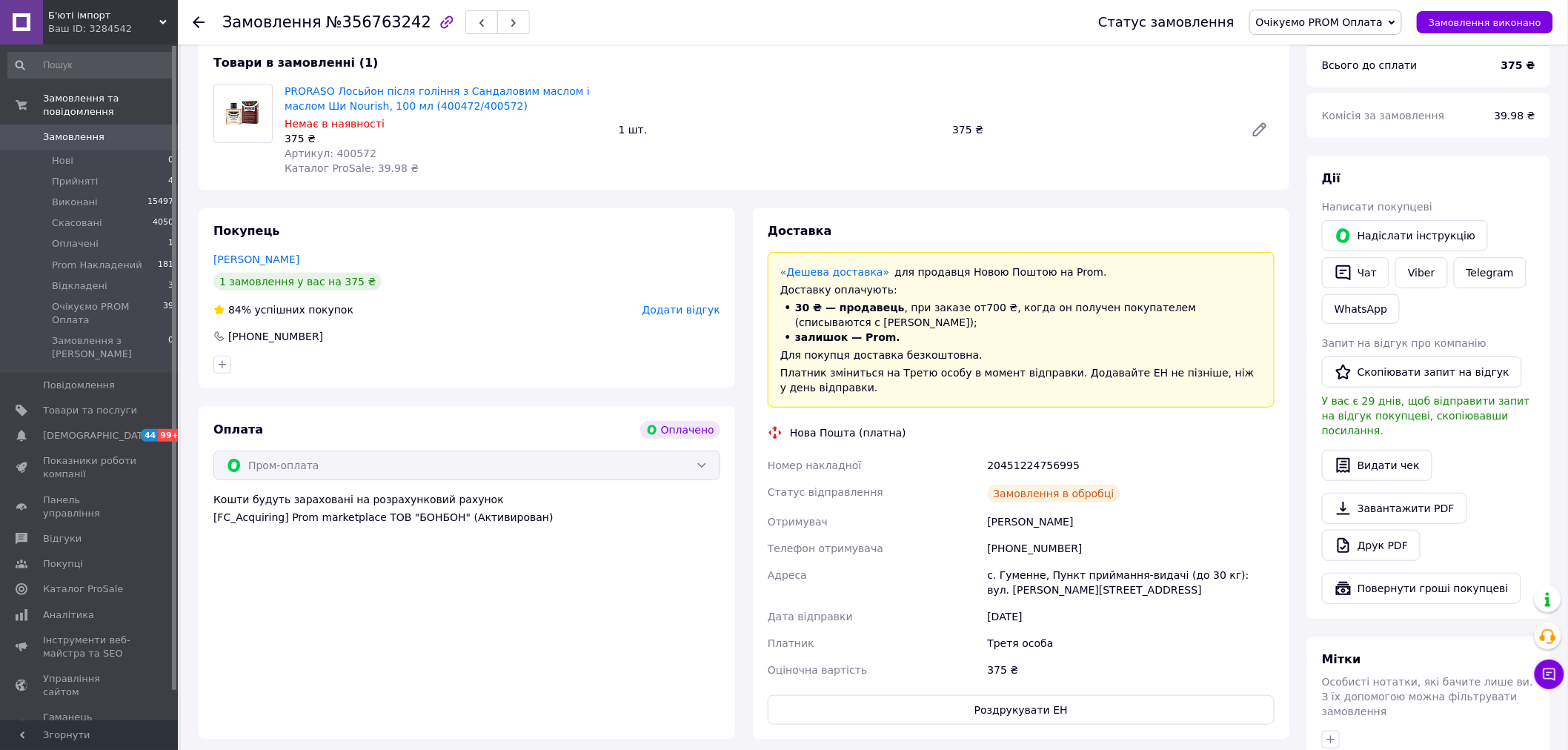
scroll to position [247, 0]
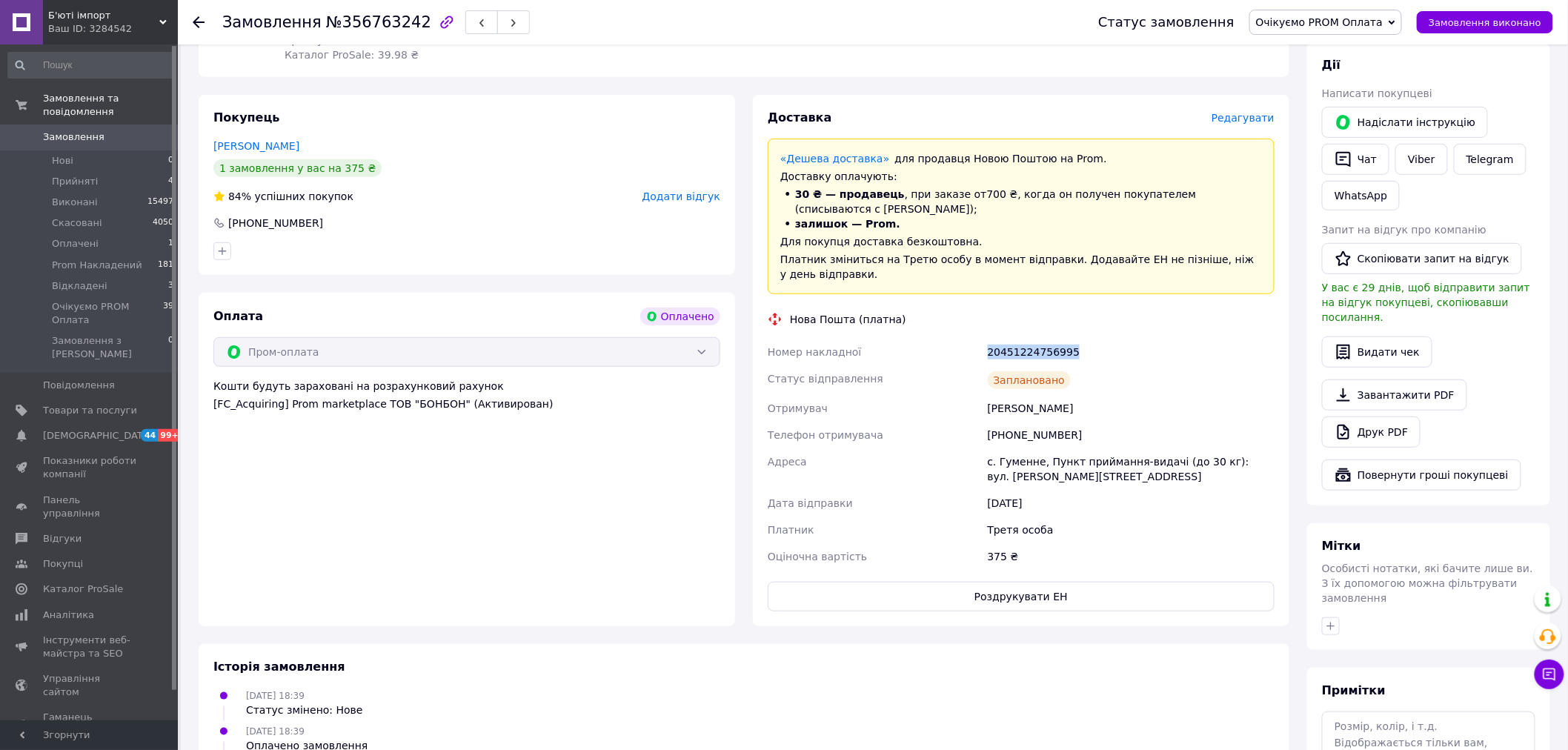
copy div "Номер накладної 20451224756995"
drag, startPoint x: 1087, startPoint y: 344, endPoint x: 935, endPoint y: 341, distance: 152.0
click at [935, 341] on div "Номер накладної 20451224756995 Статус відправлення Заплановано Отримувач Жорж О…" at bounding box center [1021, 454] width 513 height 231
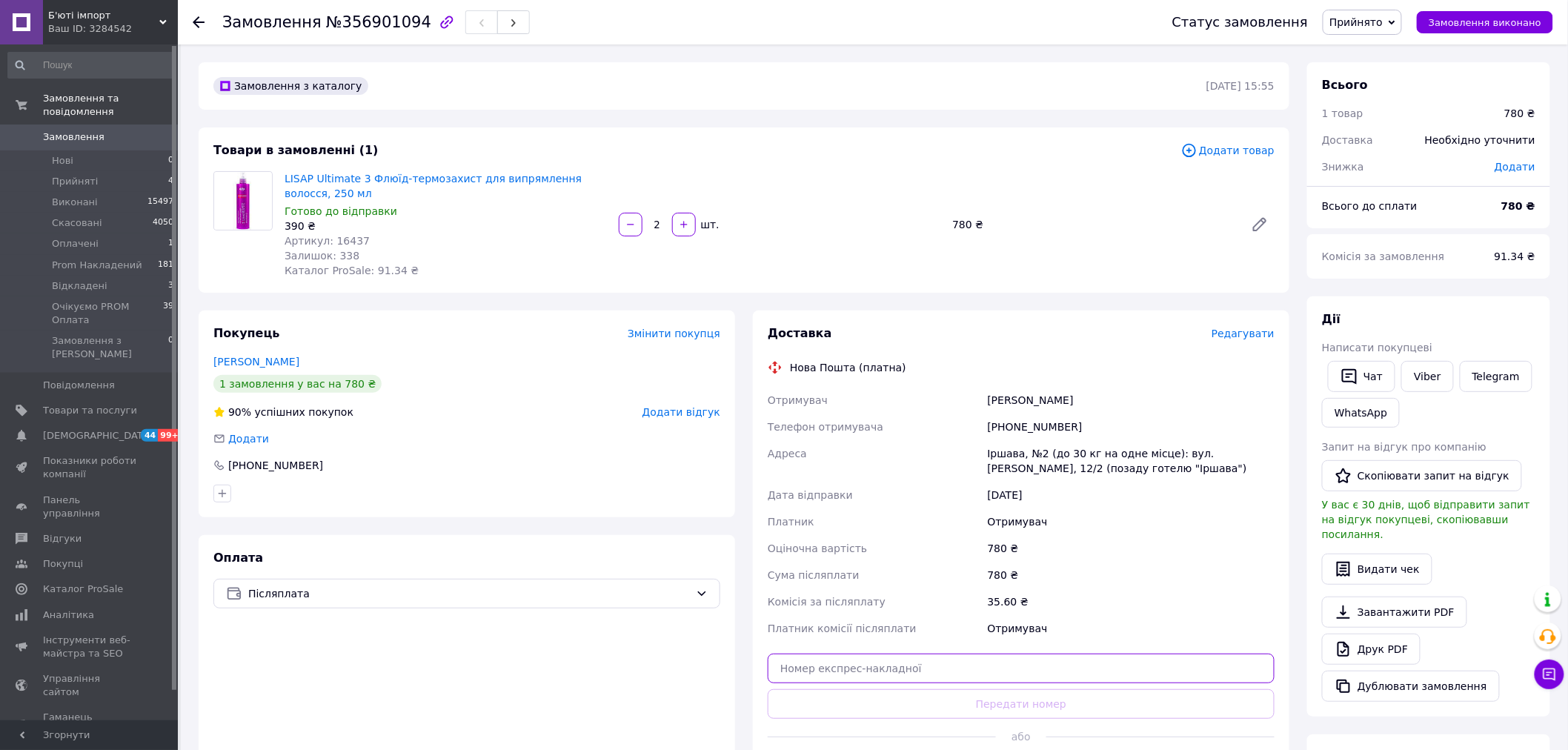
click at [1011, 660] on input "text" at bounding box center [1021, 668] width 507 height 30
paste input "20451225257580"
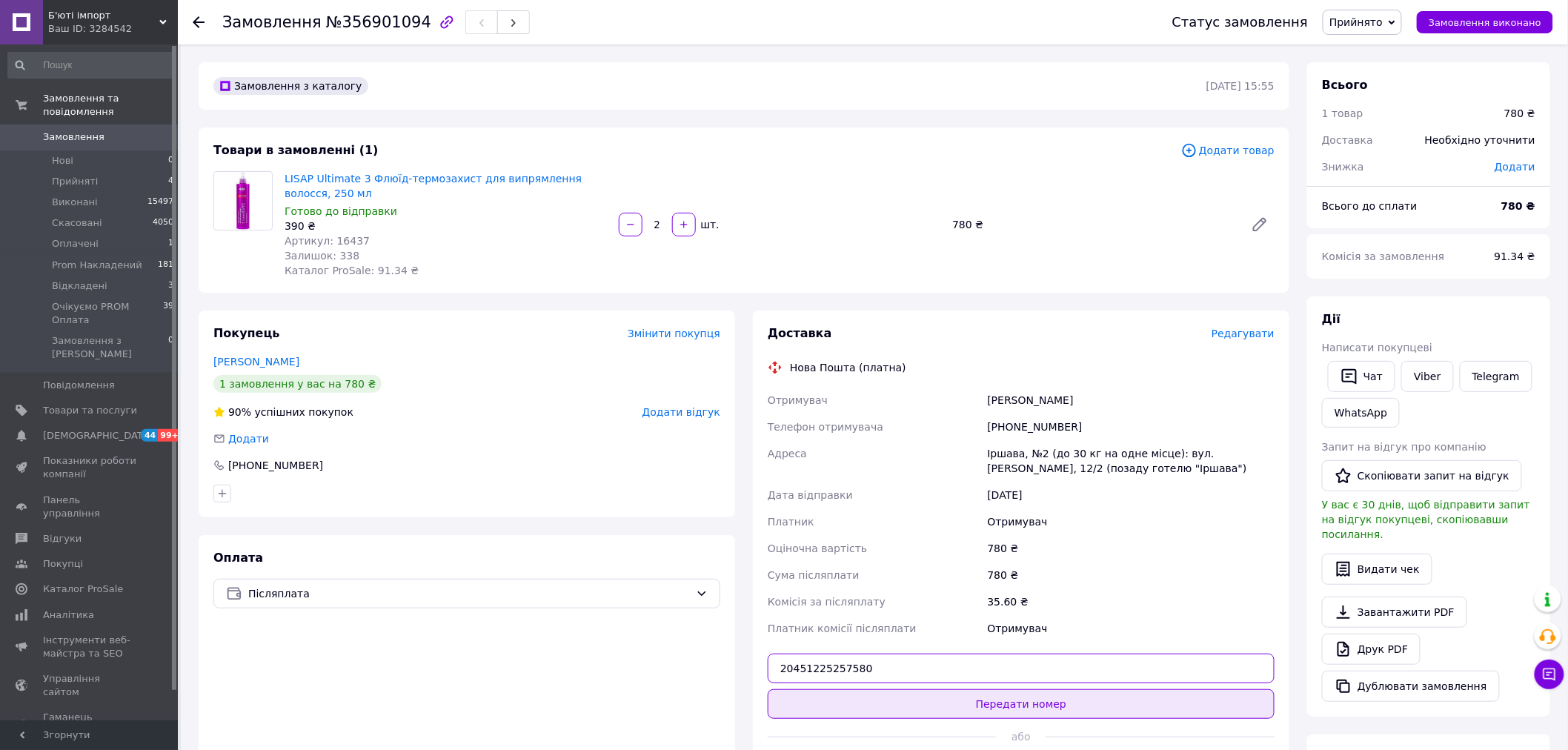
type input "20451225257580"
click at [1011, 706] on button "Передати номер" at bounding box center [1021, 703] width 507 height 30
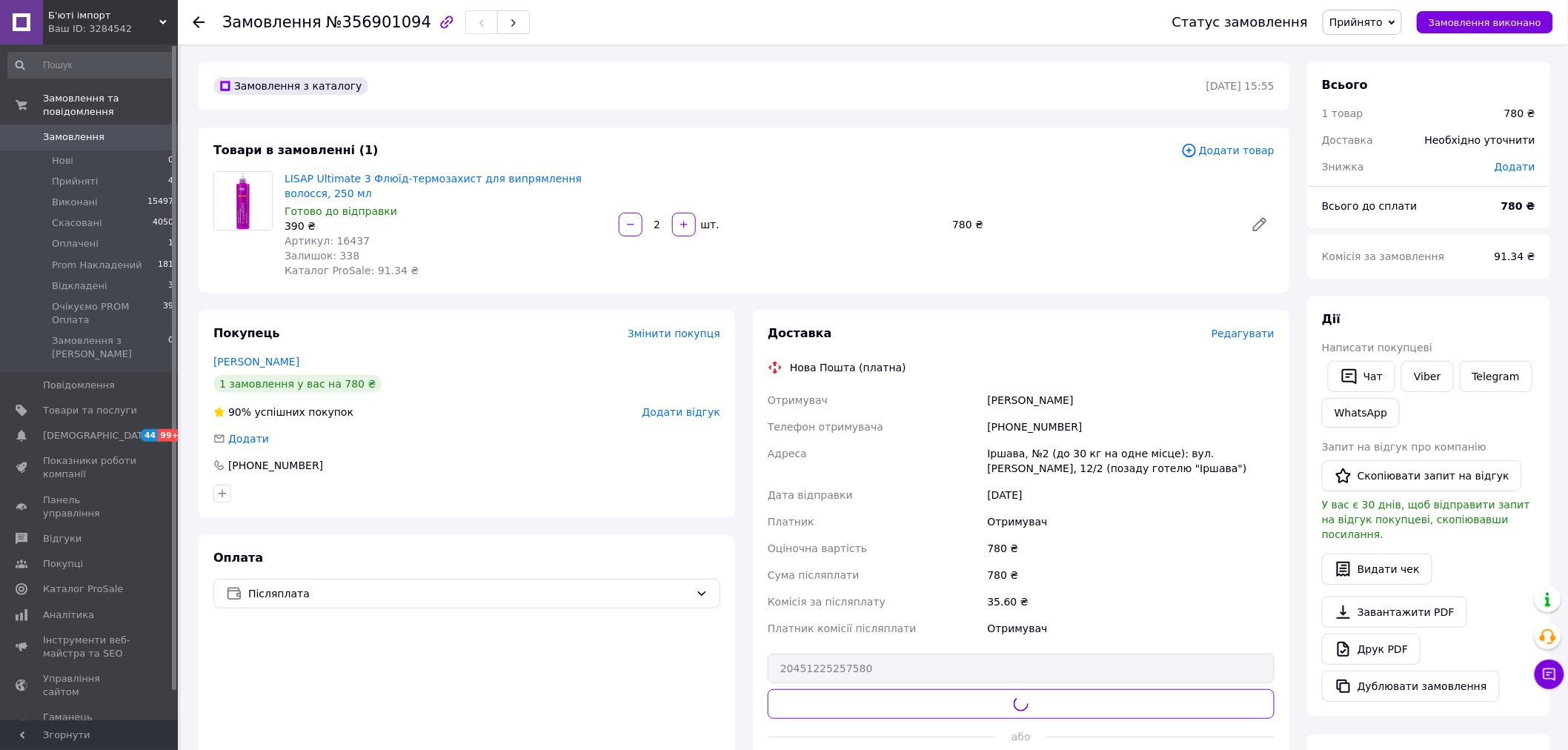
click at [1366, 24] on span "Прийнято" at bounding box center [1356, 22] width 53 height 12
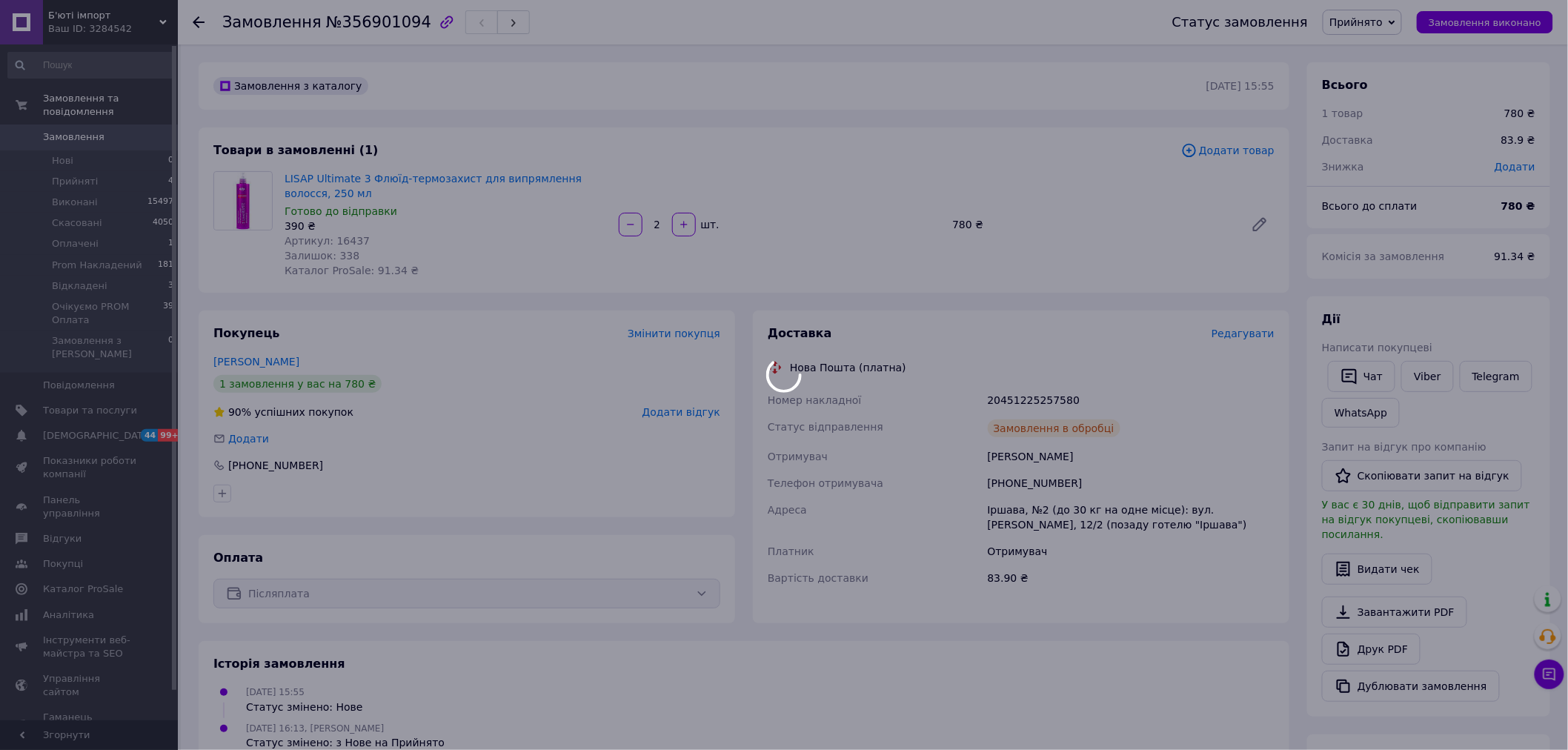
click at [1408, 116] on div at bounding box center [784, 375] width 1568 height 750
